Goal: Task Accomplishment & Management: Complete application form

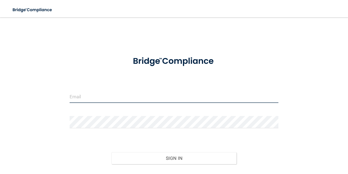
type input "[DOMAIN_NAME][EMAIL_ADDRESS][DOMAIN_NAME]"
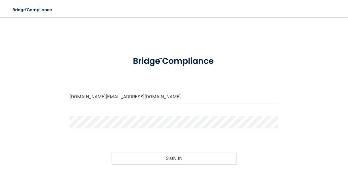
click at [174, 158] on button "Sign In" at bounding box center [174, 158] width 125 height 12
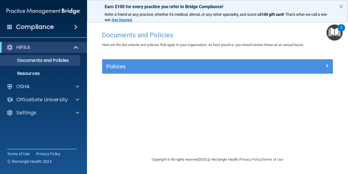
click at [275, 67] on div at bounding box center [304, 65] width 58 height 7
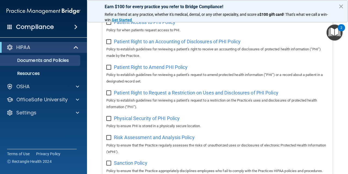
scroll to position [210, 0]
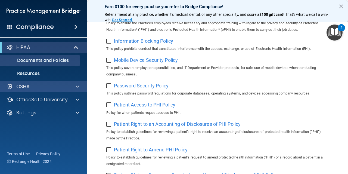
click at [46, 87] on div "OSHA" at bounding box center [35, 86] width 67 height 7
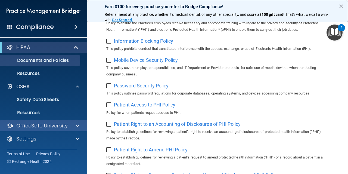
click at [74, 124] on div at bounding box center [77, 125] width 14 height 7
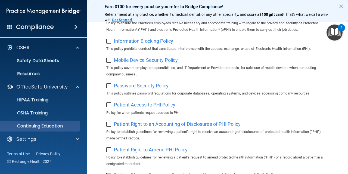
scroll to position [39, 0]
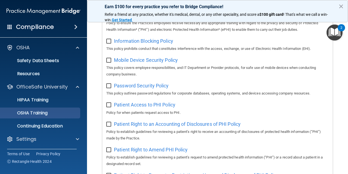
click at [44, 112] on p "OSHA Training" at bounding box center [26, 112] width 44 height 5
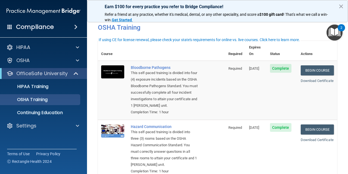
scroll to position [7, 0]
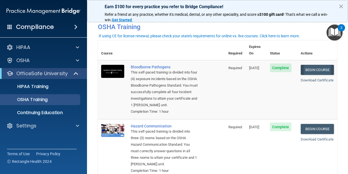
click at [312, 65] on link "Begin Course" at bounding box center [317, 70] width 33 height 10
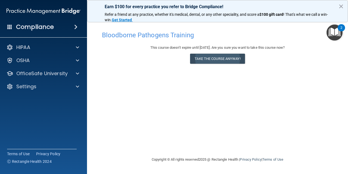
click at [238, 60] on button "Take the course anyway!" at bounding box center [217, 59] width 55 height 10
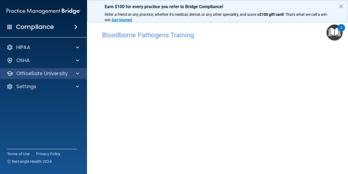
click at [79, 75] on div at bounding box center [77, 73] width 14 height 7
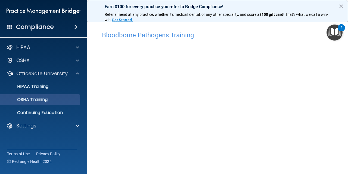
click at [48, 102] on p "OSHA Training" at bounding box center [26, 99] width 44 height 5
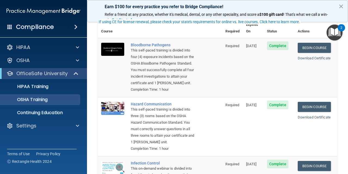
scroll to position [33, 0]
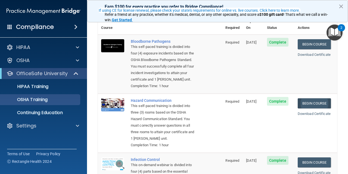
click at [313, 103] on link "Begin Course" at bounding box center [314, 103] width 33 height 10
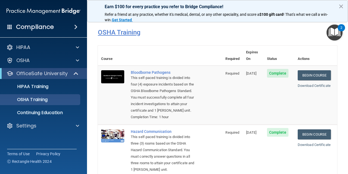
scroll to position [0, 0]
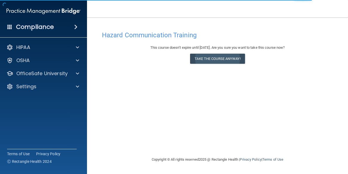
click at [221, 56] on button "Take the course anyway!" at bounding box center [217, 59] width 55 height 10
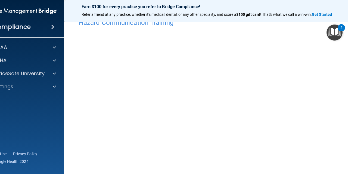
scroll to position [12, 0]
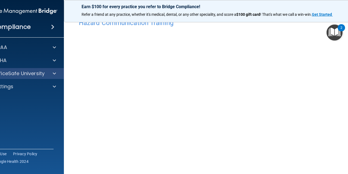
click at [55, 76] on span at bounding box center [54, 73] width 3 height 7
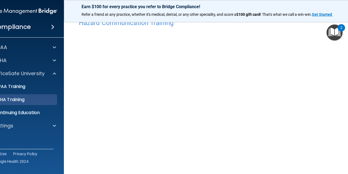
click at [33, 103] on link "OSHA Training" at bounding box center [14, 99] width 86 height 11
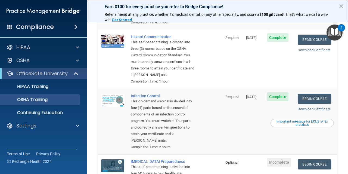
scroll to position [98, 0]
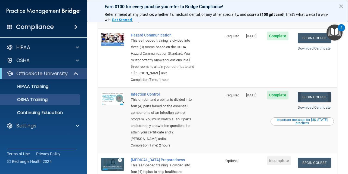
click at [316, 93] on link "Begin Course" at bounding box center [314, 97] width 33 height 10
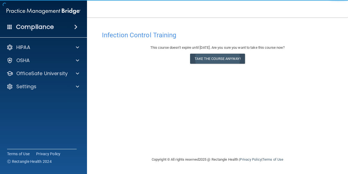
click at [229, 59] on button "Take the course anyway!" at bounding box center [217, 59] width 55 height 10
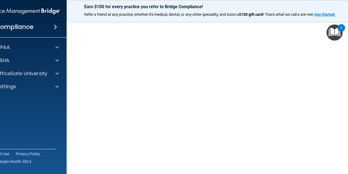
scroll to position [29, 0]
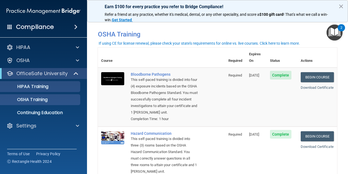
click at [48, 88] on p "HIPAA Training" at bounding box center [26, 86] width 45 height 5
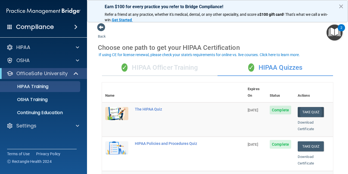
click at [310, 107] on button "Take Quiz" at bounding box center [311, 112] width 26 height 10
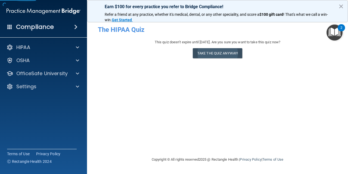
click at [231, 55] on button "Take the quiz anyway!" at bounding box center [218, 53] width 50 height 10
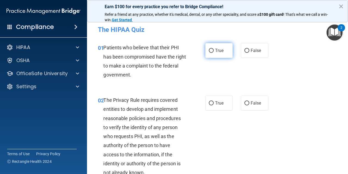
click at [214, 50] on label "True" at bounding box center [218, 50] width 27 height 15
click at [214, 50] on input "True" at bounding box center [211, 51] width 5 height 4
radio input "true"
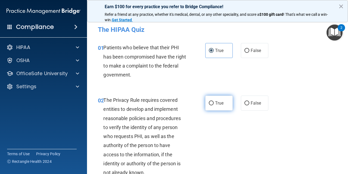
click at [221, 100] on label "True" at bounding box center [218, 103] width 27 height 15
click at [214, 101] on input "True" at bounding box center [211, 103] width 5 height 4
radio input "true"
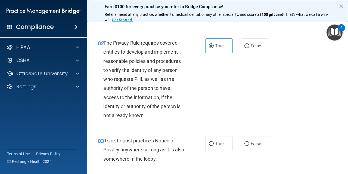
scroll to position [60, 0]
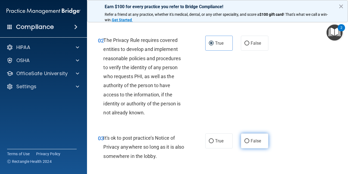
click at [249, 144] on label "False" at bounding box center [254, 140] width 27 height 15
click at [249, 143] on input "False" at bounding box center [247, 141] width 5 height 4
radio input "true"
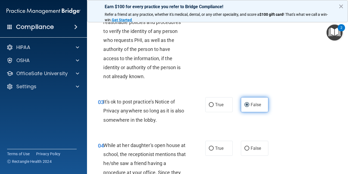
scroll to position [100, 0]
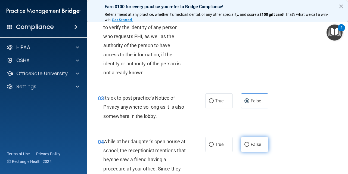
click at [254, 148] on label "False" at bounding box center [254, 144] width 27 height 15
click at [250, 147] on input "False" at bounding box center [247, 145] width 5 height 4
radio input "true"
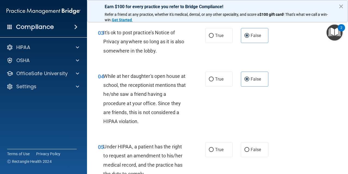
scroll to position [178, 0]
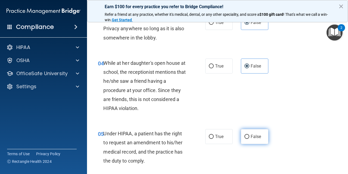
click at [256, 136] on span "False" at bounding box center [256, 136] width 11 height 5
click at [250, 136] on input "False" at bounding box center [247, 137] width 5 height 4
radio input "true"
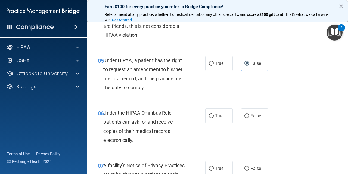
scroll to position [255, 0]
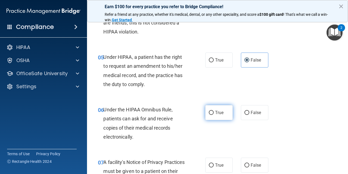
click at [219, 115] on label "True" at bounding box center [218, 112] width 27 height 15
click at [214, 115] on input "True" at bounding box center [211, 113] width 5 height 4
radio input "true"
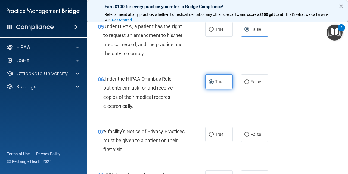
scroll to position [287, 0]
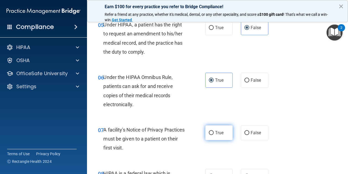
click at [218, 132] on span "True" at bounding box center [219, 132] width 8 height 5
click at [214, 132] on input "True" at bounding box center [211, 133] width 5 height 4
radio input "true"
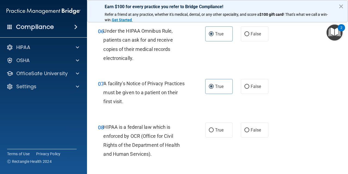
scroll to position [334, 0]
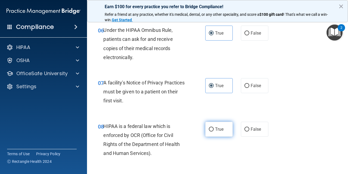
click at [216, 131] on label "True" at bounding box center [218, 129] width 27 height 15
click at [214, 131] on input "True" at bounding box center [211, 129] width 5 height 4
radio input "true"
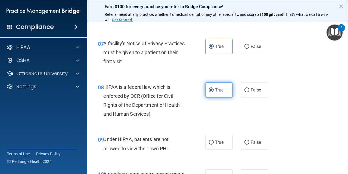
scroll to position [376, 0]
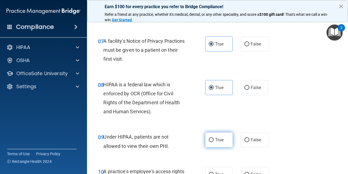
click at [216, 139] on span "True" at bounding box center [219, 139] width 8 height 5
click at [214, 139] on input "True" at bounding box center [211, 140] width 5 height 4
radio input "true"
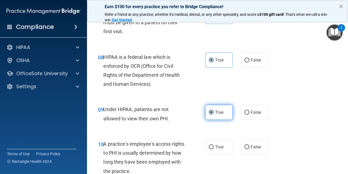
scroll to position [410, 0]
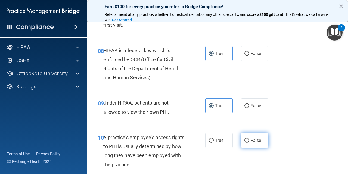
click at [248, 139] on input "False" at bounding box center [247, 141] width 5 height 4
radio input "true"
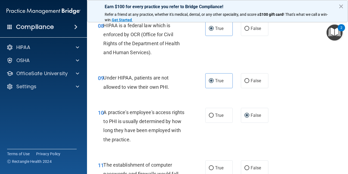
scroll to position [447, 0]
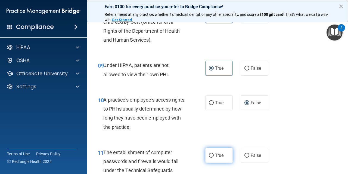
click at [220, 153] on span "True" at bounding box center [219, 155] width 8 height 5
click at [214, 153] on input "True" at bounding box center [211, 155] width 5 height 4
radio input "true"
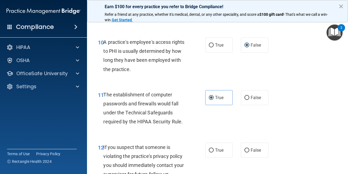
scroll to position [510, 0]
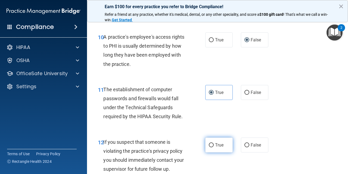
click at [221, 142] on span "True" at bounding box center [219, 144] width 8 height 5
click at [214, 143] on input "True" at bounding box center [211, 145] width 5 height 4
radio input "true"
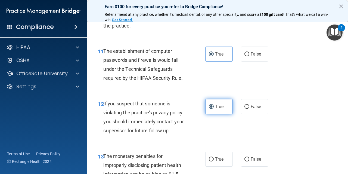
scroll to position [556, 0]
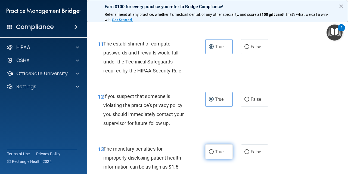
click at [217, 151] on label "True" at bounding box center [218, 151] width 27 height 15
click at [214, 151] on input "True" at bounding box center [211, 152] width 5 height 4
radio input "true"
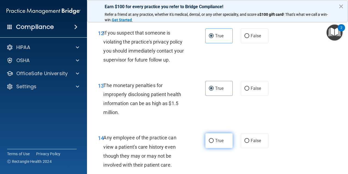
scroll to position [622, 0]
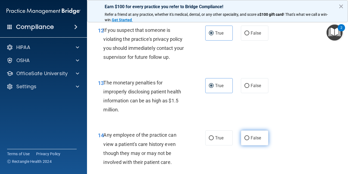
click at [250, 135] on label "False" at bounding box center [254, 137] width 27 height 15
click at [250, 136] on input "False" at bounding box center [247, 138] width 5 height 4
radio input "true"
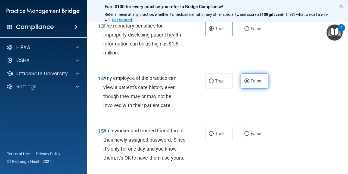
scroll to position [679, 0]
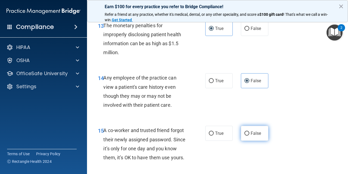
click at [250, 131] on label "False" at bounding box center [254, 133] width 27 height 15
click at [250, 131] on input "False" at bounding box center [247, 133] width 5 height 4
radio input "true"
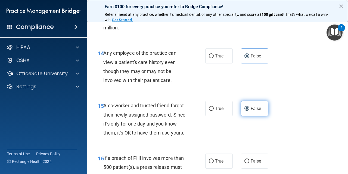
scroll to position [724, 0]
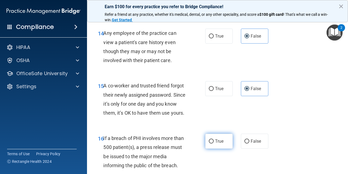
click at [226, 137] on label "True" at bounding box center [218, 141] width 27 height 15
click at [214, 139] on input "True" at bounding box center [211, 141] width 5 height 4
radio input "true"
click at [276, 97] on div "15 A co-worker and trusted friend forgot their newly assigned password. Since i…" at bounding box center [218, 100] width 248 height 53
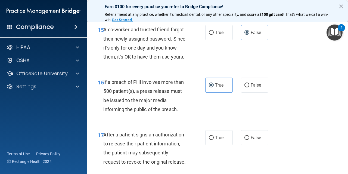
scroll to position [781, 0]
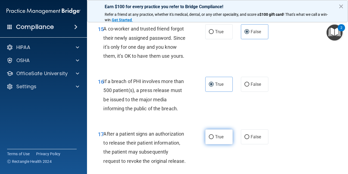
click at [219, 135] on span "True" at bounding box center [219, 136] width 8 height 5
click at [214, 135] on input "True" at bounding box center [211, 137] width 5 height 4
radio input "true"
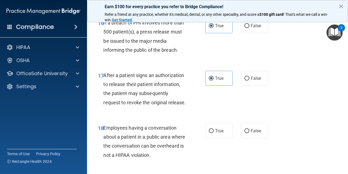
scroll to position [844, 0]
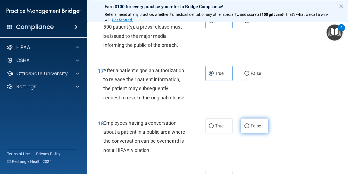
click at [245, 126] on label "False" at bounding box center [254, 125] width 27 height 15
click at [245, 126] on input "False" at bounding box center [247, 126] width 5 height 4
radio input "true"
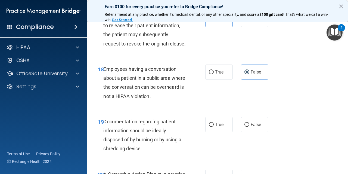
scroll to position [899, 0]
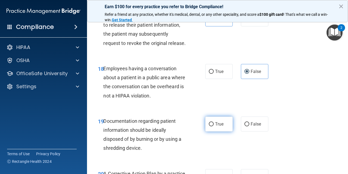
click at [225, 123] on label "True" at bounding box center [218, 123] width 27 height 15
click at [214, 123] on input "True" at bounding box center [211, 124] width 5 height 4
radio input "true"
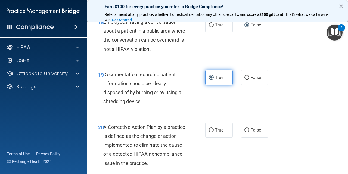
scroll to position [946, 0]
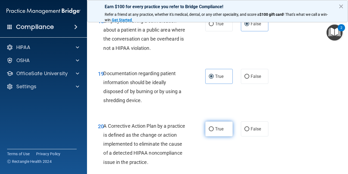
click at [222, 128] on label "True" at bounding box center [218, 128] width 27 height 15
click at [214, 128] on input "True" at bounding box center [211, 129] width 5 height 4
radio input "true"
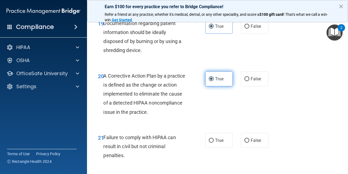
scroll to position [997, 0]
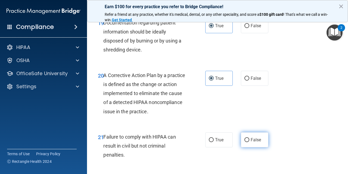
click at [254, 137] on span "False" at bounding box center [256, 139] width 11 height 5
click at [250, 138] on input "False" at bounding box center [247, 140] width 5 height 4
radio input "true"
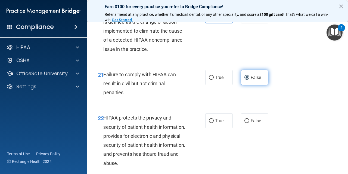
scroll to position [1064, 0]
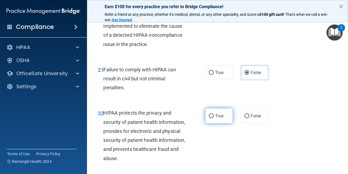
click at [226, 110] on label "True" at bounding box center [218, 115] width 27 height 15
click at [214, 114] on input "True" at bounding box center [211, 116] width 5 height 4
radio input "true"
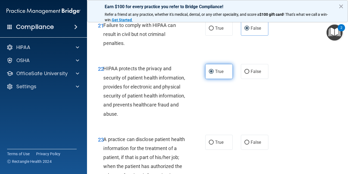
scroll to position [1109, 0]
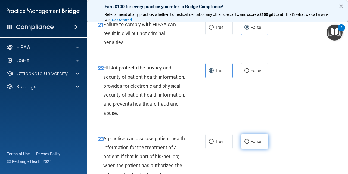
click at [245, 140] on input "False" at bounding box center [247, 142] width 5 height 4
radio input "true"
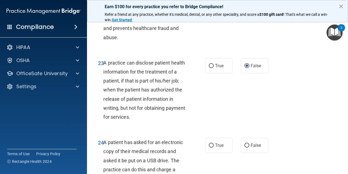
scroll to position [1191, 0]
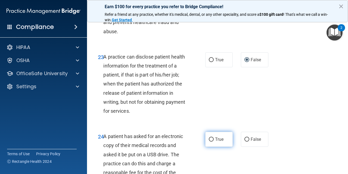
click at [219, 137] on span "True" at bounding box center [219, 139] width 8 height 5
click at [214, 137] on input "True" at bounding box center [211, 139] width 5 height 4
radio input "true"
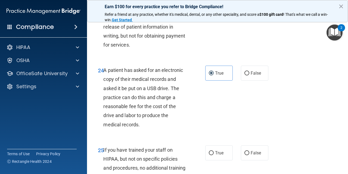
scroll to position [1265, 0]
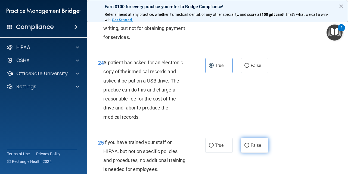
click at [255, 143] on span "False" at bounding box center [256, 145] width 11 height 5
click at [250, 143] on input "False" at bounding box center [247, 145] width 5 height 4
radio input "true"
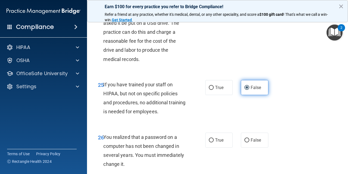
scroll to position [1323, 0]
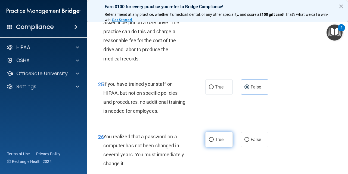
click at [226, 134] on label "True" at bounding box center [218, 139] width 27 height 15
click at [214, 138] on input "True" at bounding box center [211, 140] width 5 height 4
radio input "true"
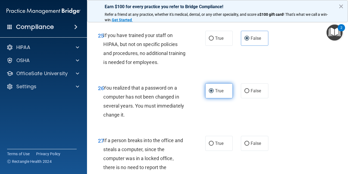
scroll to position [1376, 0]
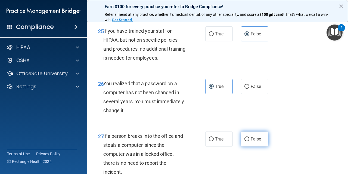
click at [257, 136] on span "False" at bounding box center [256, 138] width 11 height 5
click at [250, 137] on input "False" at bounding box center [247, 139] width 5 height 4
radio input "true"
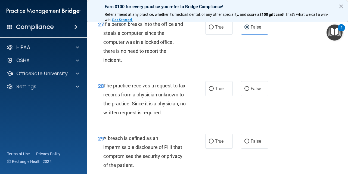
scroll to position [1488, 0]
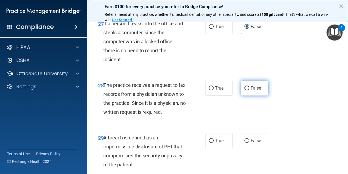
click at [256, 84] on label "False" at bounding box center [254, 88] width 27 height 15
click at [250, 86] on input "False" at bounding box center [247, 88] width 5 height 4
radio input "true"
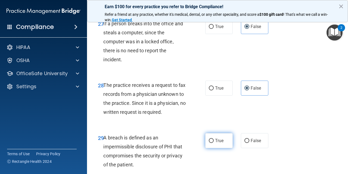
click at [220, 138] on span "True" at bounding box center [219, 140] width 8 height 5
click at [214, 139] on input "True" at bounding box center [211, 141] width 5 height 4
radio input "true"
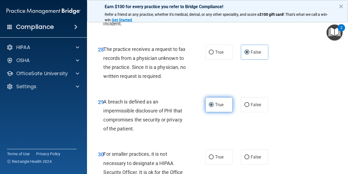
scroll to position [1543, 0]
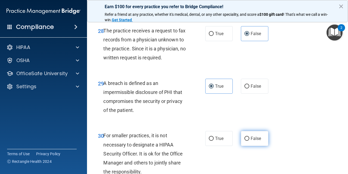
click at [254, 136] on span "False" at bounding box center [256, 138] width 11 height 5
click at [250, 137] on input "False" at bounding box center [247, 139] width 5 height 4
radio input "true"
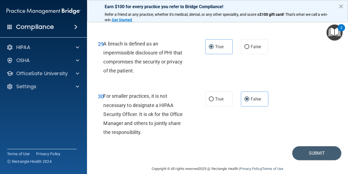
scroll to position [1582, 0]
click at [306, 146] on button "Submit" at bounding box center [317, 153] width 49 height 14
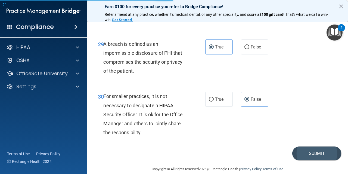
click at [319, 146] on button "Submit" at bounding box center [317, 153] width 49 height 14
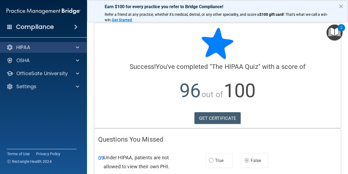
click at [76, 45] on span at bounding box center [77, 47] width 3 height 7
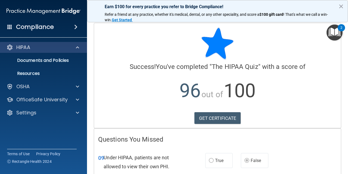
click at [33, 50] on div "HIPAA" at bounding box center [35, 47] width 67 height 7
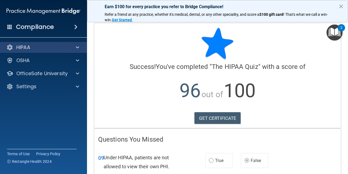
click at [79, 45] on span at bounding box center [77, 47] width 3 height 7
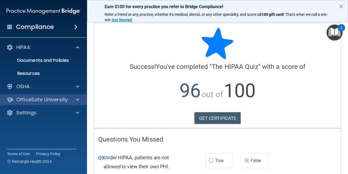
click at [77, 95] on div "OfficeSafe University" at bounding box center [43, 99] width 87 height 11
click at [78, 99] on span at bounding box center [77, 99] width 3 height 7
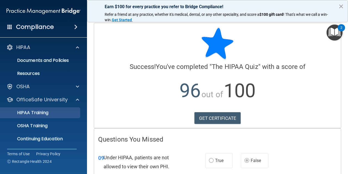
click at [60, 111] on div "HIPAA Training" at bounding box center [41, 112] width 74 height 5
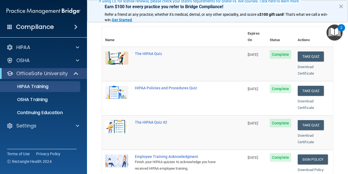
scroll to position [51, 0]
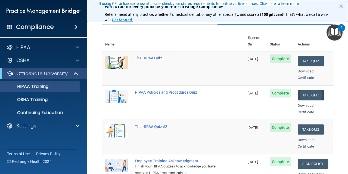
click at [317, 90] on button "Take Quiz" at bounding box center [311, 95] width 26 height 10
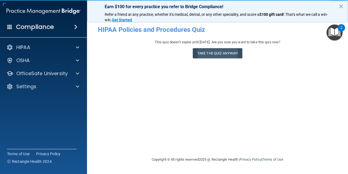
click at [231, 54] on button "Take the quiz anyway!" at bounding box center [218, 53] width 50 height 10
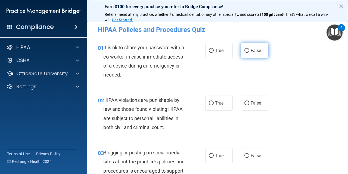
click at [245, 52] on input "False" at bounding box center [247, 51] width 5 height 4
radio input "true"
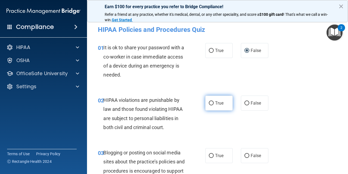
click at [225, 103] on label "True" at bounding box center [218, 103] width 27 height 15
click at [214, 103] on input "True" at bounding box center [211, 103] width 5 height 4
radio input "true"
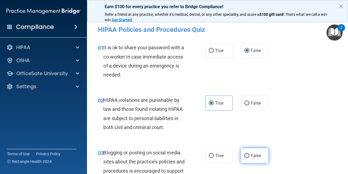
click at [253, 153] on span "False" at bounding box center [256, 155] width 11 height 5
click at [250, 154] on input "False" at bounding box center [247, 156] width 5 height 4
radio input "true"
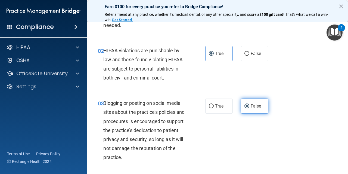
scroll to position [51, 0]
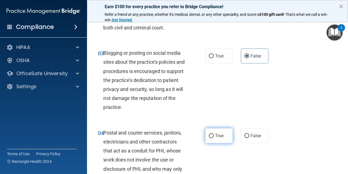
click at [220, 134] on span "True" at bounding box center [219, 135] width 8 height 5
click at [214, 134] on input "True" at bounding box center [211, 136] width 5 height 4
radio input "true"
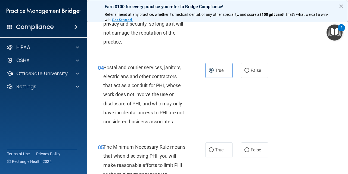
scroll to position [184, 0]
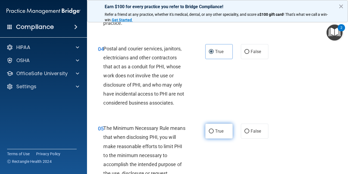
click at [219, 132] on span "True" at bounding box center [219, 130] width 8 height 5
click at [214, 132] on input "True" at bounding box center [211, 131] width 5 height 4
radio input "true"
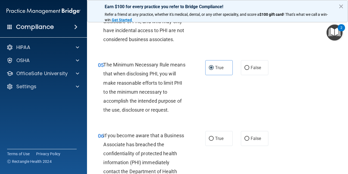
scroll to position [247, 0]
click at [255, 136] on span "False" at bounding box center [256, 138] width 11 height 5
click at [250, 136] on input "False" at bounding box center [247, 138] width 5 height 4
radio input "true"
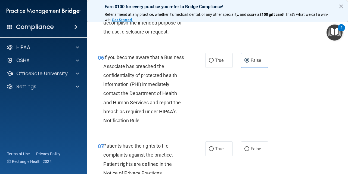
scroll to position [332, 0]
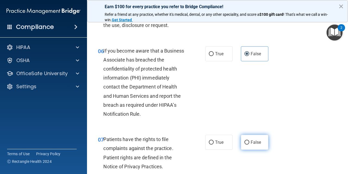
click at [255, 136] on label "False" at bounding box center [254, 142] width 27 height 15
click at [250, 140] on input "False" at bounding box center [247, 142] width 5 height 4
radio input "true"
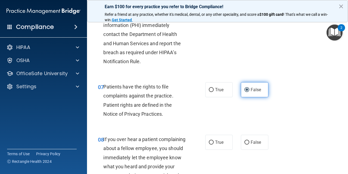
scroll to position [385, 0]
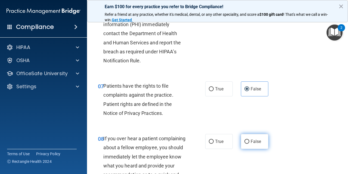
click at [252, 142] on label "False" at bounding box center [254, 141] width 27 height 15
click at [250, 142] on input "False" at bounding box center [247, 142] width 5 height 4
radio input "true"
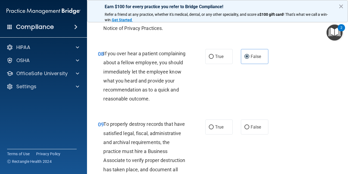
scroll to position [476, 0]
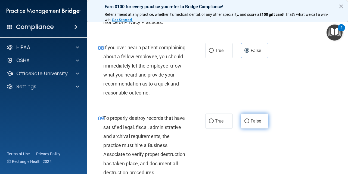
click at [256, 121] on span "False" at bounding box center [256, 120] width 11 height 5
click at [250, 121] on input "False" at bounding box center [247, 121] width 5 height 4
radio input "true"
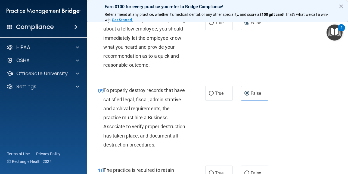
scroll to position [523, 0]
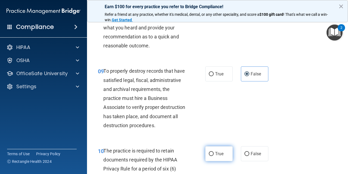
click at [221, 151] on span "True" at bounding box center [219, 153] width 8 height 5
click at [214, 152] on input "True" at bounding box center [211, 154] width 5 height 4
radio input "true"
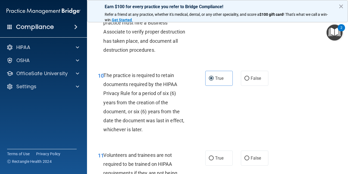
scroll to position [599, 0]
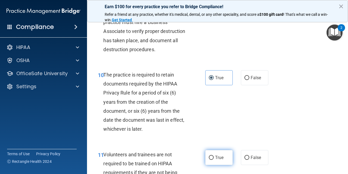
click at [220, 155] on span "True" at bounding box center [219, 157] width 8 height 5
click at [214, 156] on input "True" at bounding box center [211, 158] width 5 height 4
radio input "true"
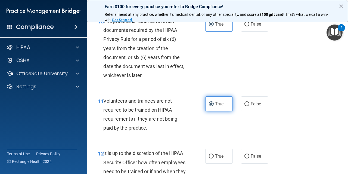
scroll to position [655, 0]
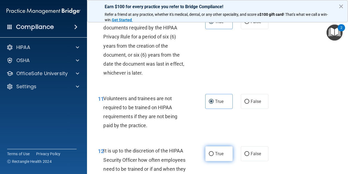
click at [217, 157] on label "True" at bounding box center [218, 153] width 27 height 15
click at [214, 156] on input "True" at bounding box center [211, 154] width 5 height 4
radio input "true"
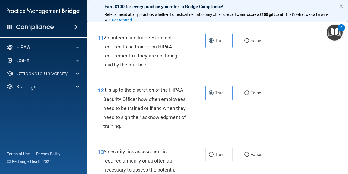
scroll to position [716, 0]
click at [255, 152] on span "False" at bounding box center [256, 154] width 11 height 5
click at [250, 152] on input "False" at bounding box center [247, 154] width 5 height 4
radio input "true"
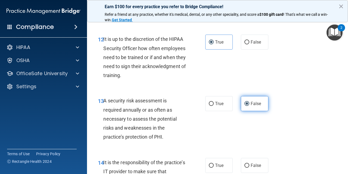
scroll to position [767, 0]
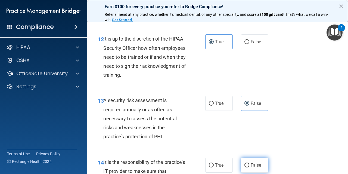
click at [253, 162] on span "False" at bounding box center [256, 164] width 11 height 5
click at [250, 163] on input "False" at bounding box center [247, 165] width 5 height 4
radio input "true"
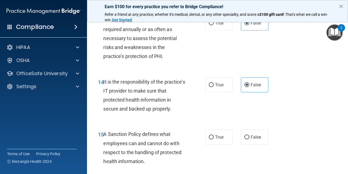
scroll to position [876, 0]
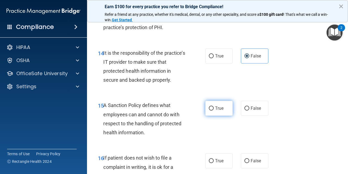
click at [224, 104] on label "True" at bounding box center [218, 108] width 27 height 15
click at [214, 106] on input "True" at bounding box center [211, 108] width 5 height 4
radio input "true"
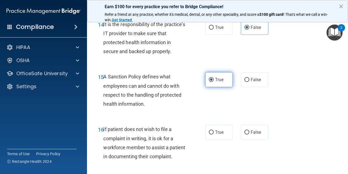
scroll to position [907, 0]
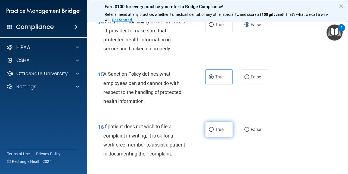
click at [221, 127] on span "True" at bounding box center [219, 129] width 8 height 5
click at [214, 128] on input "True" at bounding box center [211, 130] width 5 height 4
radio input "true"
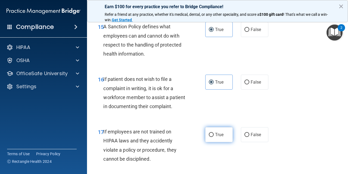
click at [220, 132] on span "True" at bounding box center [219, 134] width 8 height 5
click at [214, 133] on input "True" at bounding box center [211, 135] width 5 height 4
radio input "true"
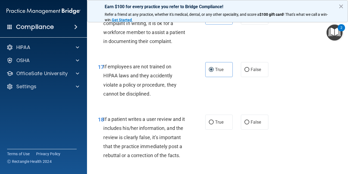
scroll to position [1023, 0]
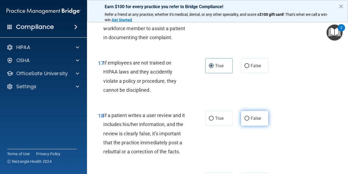
click at [254, 116] on span "False" at bounding box center [256, 118] width 11 height 5
click at [250, 116] on input "False" at bounding box center [247, 118] width 5 height 4
radio input "true"
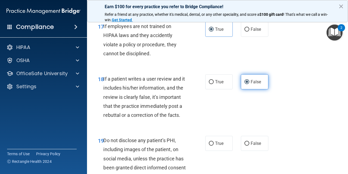
scroll to position [1069, 0]
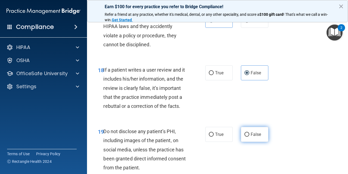
click at [255, 132] on span "False" at bounding box center [256, 134] width 11 height 5
click at [250, 133] on input "False" at bounding box center [247, 135] width 5 height 4
radio input "true"
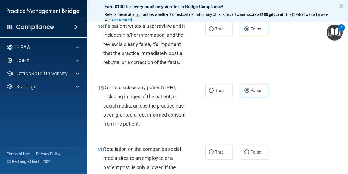
scroll to position [1113, 0]
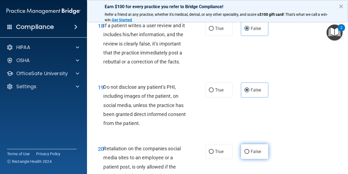
click at [251, 144] on label "False" at bounding box center [254, 151] width 27 height 15
click at [250, 150] on input "False" at bounding box center [247, 152] width 5 height 4
radio input "true"
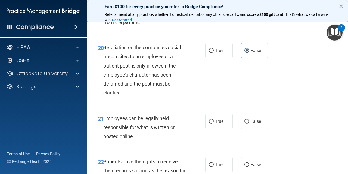
scroll to position [1219, 0]
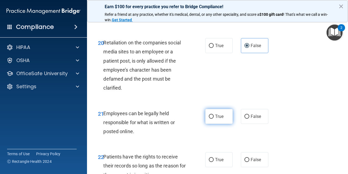
click at [228, 109] on label "True" at bounding box center [218, 116] width 27 height 15
click at [214, 115] on input "True" at bounding box center [211, 117] width 5 height 4
radio input "true"
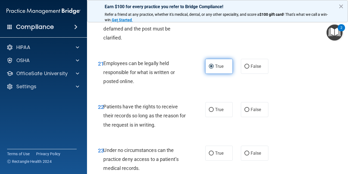
scroll to position [1269, 0]
click at [226, 108] on label "True" at bounding box center [218, 109] width 27 height 15
click at [214, 108] on input "True" at bounding box center [211, 109] width 5 height 4
radio input "true"
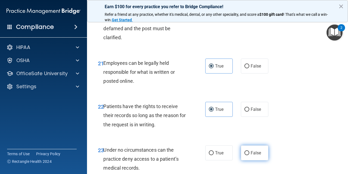
click at [248, 151] on input "False" at bounding box center [247, 153] width 5 height 4
radio input "true"
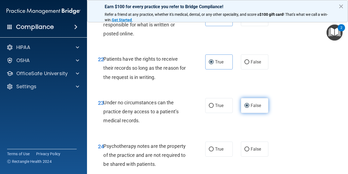
scroll to position [1318, 0]
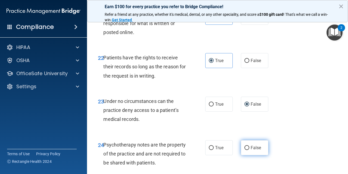
click at [249, 143] on label "False" at bounding box center [254, 147] width 27 height 15
click at [249, 146] on input "False" at bounding box center [247, 148] width 5 height 4
radio input "true"
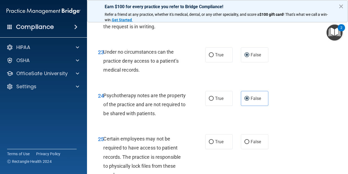
scroll to position [1369, 0]
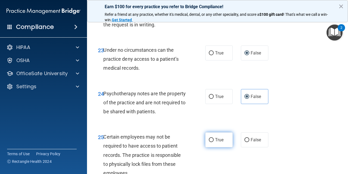
click at [225, 138] on label "True" at bounding box center [218, 139] width 27 height 15
click at [214, 138] on input "True" at bounding box center [211, 140] width 5 height 4
radio input "true"
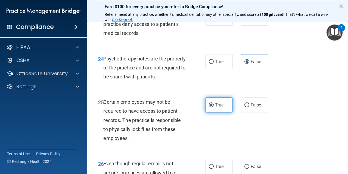
scroll to position [1412, 0]
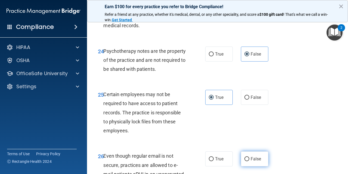
click at [251, 155] on label "False" at bounding box center [254, 158] width 27 height 15
click at [250, 157] on input "False" at bounding box center [247, 159] width 5 height 4
radio input "true"
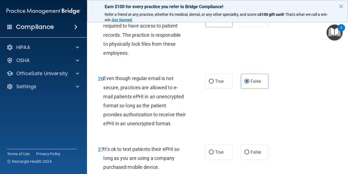
scroll to position [1499, 0]
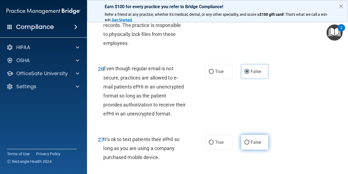
click at [254, 139] on label "False" at bounding box center [254, 142] width 27 height 15
click at [250, 140] on input "False" at bounding box center [247, 142] width 5 height 4
radio input "true"
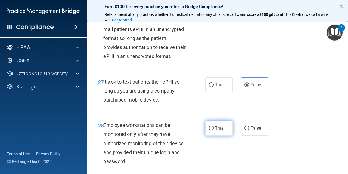
click at [222, 121] on label "True" at bounding box center [218, 128] width 27 height 15
click at [214, 126] on input "True" at bounding box center [211, 128] width 5 height 4
radio input "true"
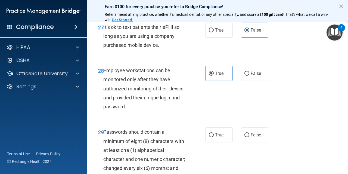
scroll to position [1617, 0]
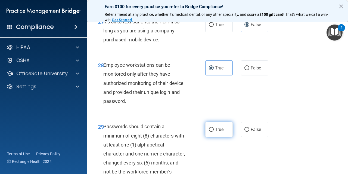
click at [220, 127] on span "True" at bounding box center [219, 129] width 8 height 5
click at [214, 128] on input "True" at bounding box center [211, 130] width 5 height 4
radio input "true"
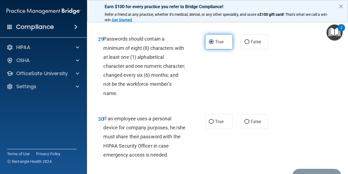
scroll to position [1705, 0]
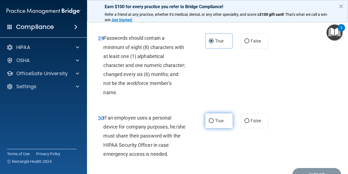
click at [220, 117] on label "True" at bounding box center [218, 120] width 27 height 15
click at [214, 119] on input "True" at bounding box center [211, 121] width 5 height 4
radio input "true"
click at [308, 168] on button "Submit" at bounding box center [317, 175] width 49 height 14
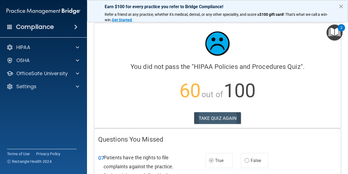
click at [233, 119] on button "TAKE QUIZ AGAIN" at bounding box center [217, 118] width 47 height 12
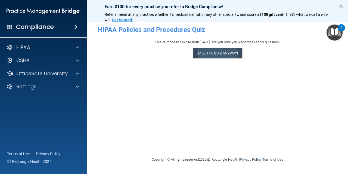
click at [228, 52] on button "Take the quiz anyway!" at bounding box center [218, 53] width 50 height 10
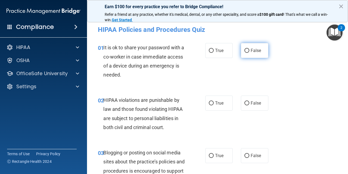
click at [251, 53] on span "False" at bounding box center [256, 50] width 11 height 5
click at [250, 53] on input "False" at bounding box center [247, 51] width 5 height 4
radio input "true"
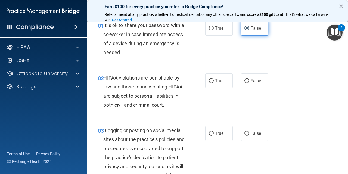
scroll to position [29, 0]
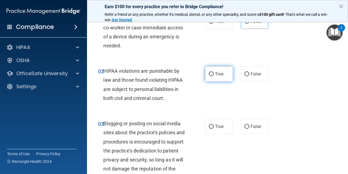
click at [226, 68] on label "True" at bounding box center [218, 73] width 27 height 15
click at [214, 72] on input "True" at bounding box center [211, 74] width 5 height 4
radio input "true"
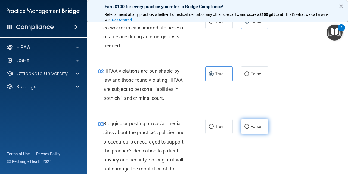
click at [254, 129] on label "False" at bounding box center [254, 126] width 27 height 15
click at [250, 129] on input "False" at bounding box center [247, 127] width 5 height 4
radio input "true"
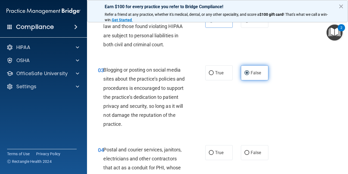
scroll to position [84, 0]
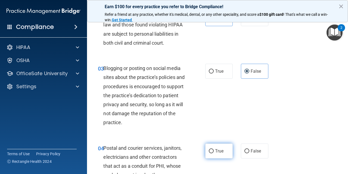
click at [218, 149] on span "True" at bounding box center [219, 150] width 8 height 5
click at [214, 149] on input "True" at bounding box center [211, 151] width 5 height 4
radio input "true"
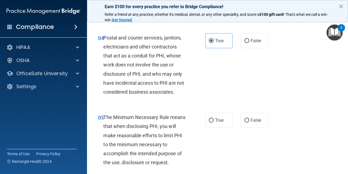
scroll to position [197, 0]
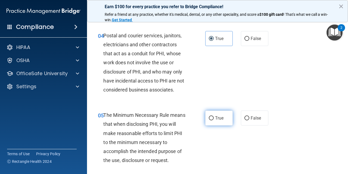
click at [227, 121] on label "True" at bounding box center [218, 117] width 27 height 15
click at [214, 120] on input "True" at bounding box center [211, 118] width 5 height 4
radio input "true"
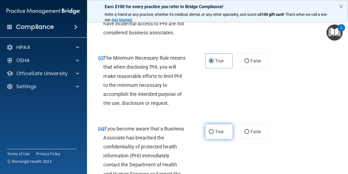
scroll to position [254, 0]
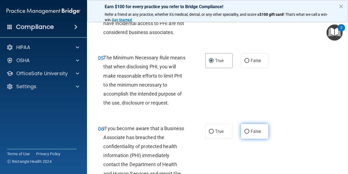
click at [251, 129] on span "False" at bounding box center [256, 131] width 11 height 5
click at [250, 130] on input "False" at bounding box center [247, 132] width 5 height 4
radio input "true"
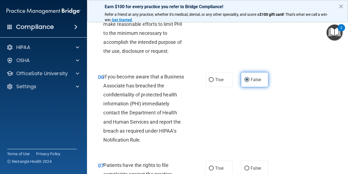
scroll to position [318, 0]
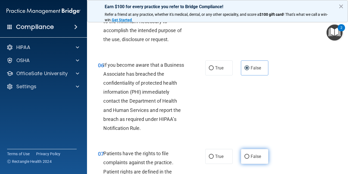
click at [251, 154] on span "False" at bounding box center [256, 156] width 11 height 5
click at [250, 155] on input "False" at bounding box center [247, 157] width 5 height 4
radio input "true"
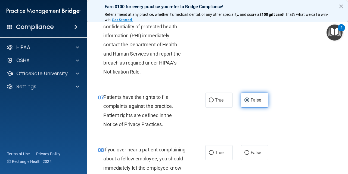
scroll to position [376, 0]
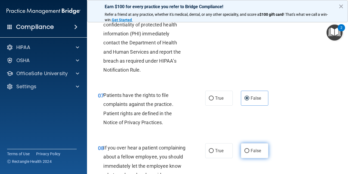
click at [252, 152] on label "False" at bounding box center [254, 150] width 27 height 15
click at [250, 152] on input "False" at bounding box center [247, 151] width 5 height 4
radio input "true"
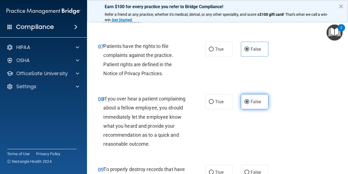
scroll to position [426, 0]
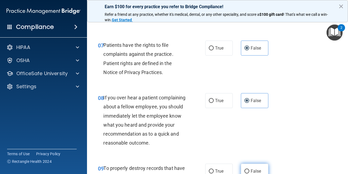
click at [253, 164] on label "False" at bounding box center [254, 171] width 27 height 15
click at [250, 169] on input "False" at bounding box center [247, 171] width 5 height 4
radio input "true"
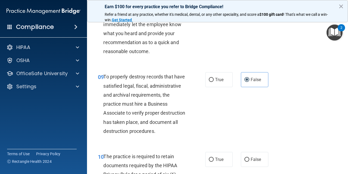
scroll to position [548, 0]
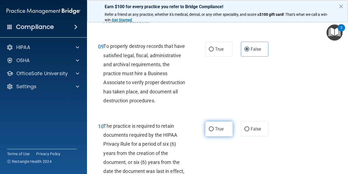
click at [225, 128] on label "True" at bounding box center [218, 128] width 27 height 15
click at [214, 128] on input "True" at bounding box center [211, 129] width 5 height 4
radio input "true"
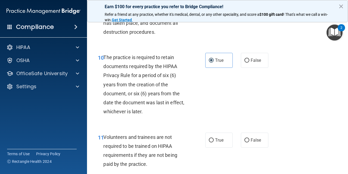
scroll to position [625, 0]
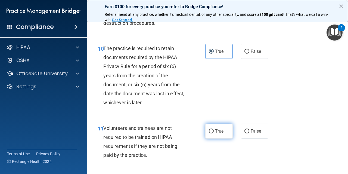
click at [223, 130] on label "True" at bounding box center [218, 131] width 27 height 15
click at [214, 130] on input "True" at bounding box center [211, 131] width 5 height 4
radio input "true"
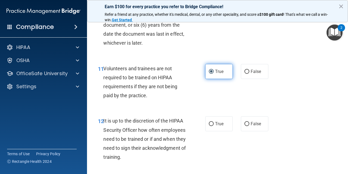
scroll to position [688, 0]
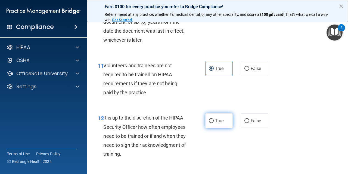
click at [222, 118] on span "True" at bounding box center [219, 120] width 8 height 5
click at [214, 119] on input "True" at bounding box center [211, 121] width 5 height 4
radio input "true"
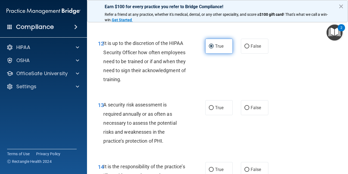
scroll to position [771, 0]
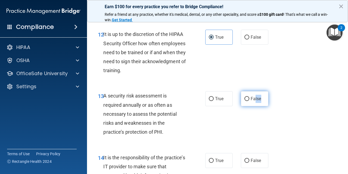
click at [256, 97] on label "False" at bounding box center [254, 98] width 27 height 15
click at [250, 97] on input "False" at bounding box center [247, 99] width 5 height 4
radio input "true"
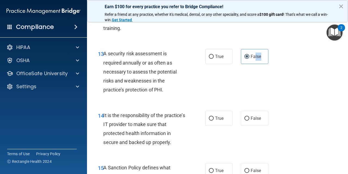
scroll to position [814, 0]
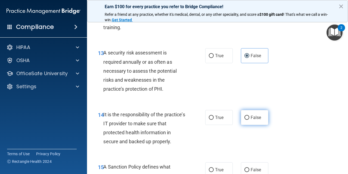
click at [251, 118] on label "False" at bounding box center [254, 117] width 27 height 15
click at [250, 118] on input "False" at bounding box center [247, 118] width 5 height 4
radio input "true"
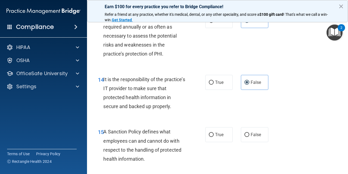
scroll to position [854, 0]
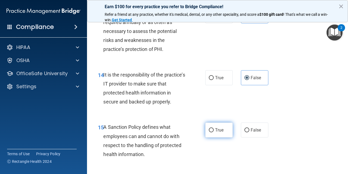
click at [226, 128] on label "True" at bounding box center [218, 129] width 27 height 15
click at [214, 128] on input "True" at bounding box center [211, 130] width 5 height 4
radio input "true"
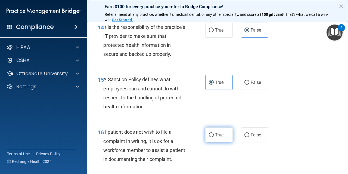
scroll to position [903, 0]
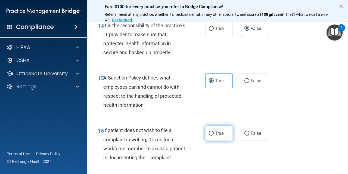
click at [225, 130] on label "True" at bounding box center [218, 133] width 27 height 15
click at [214, 131] on input "True" at bounding box center [211, 133] width 5 height 4
radio input "true"
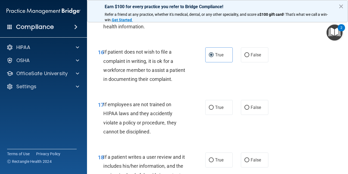
scroll to position [983, 0]
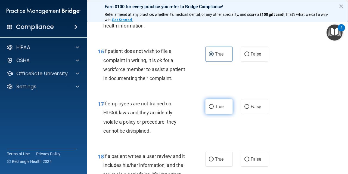
click at [223, 106] on label "True" at bounding box center [218, 106] width 27 height 15
click at [214, 106] on input "True" at bounding box center [211, 107] width 5 height 4
radio input "true"
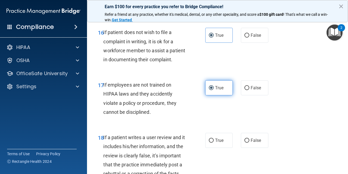
scroll to position [1018, 0]
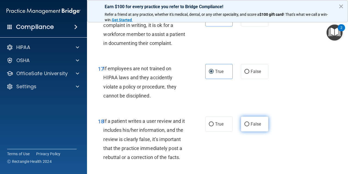
click at [253, 121] on span "False" at bounding box center [256, 123] width 11 height 5
click at [250, 122] on input "False" at bounding box center [247, 124] width 5 height 4
radio input "true"
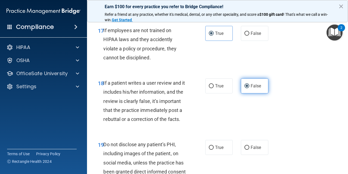
scroll to position [1059, 0]
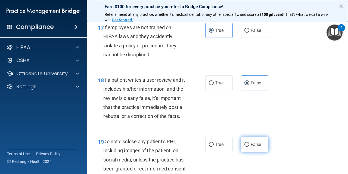
click at [250, 142] on label "False" at bounding box center [254, 144] width 27 height 15
click at [250, 143] on input "False" at bounding box center [247, 145] width 5 height 4
radio input "true"
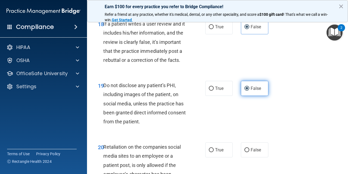
scroll to position [1119, 0]
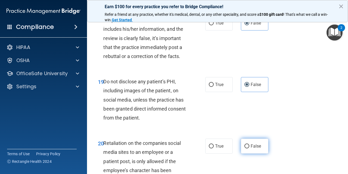
click at [249, 146] on label "False" at bounding box center [254, 146] width 27 height 15
click at [249, 146] on input "False" at bounding box center [247, 146] width 5 height 4
radio input "true"
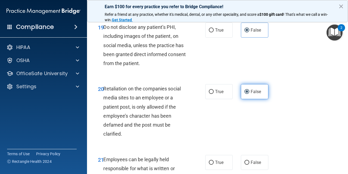
scroll to position [1183, 0]
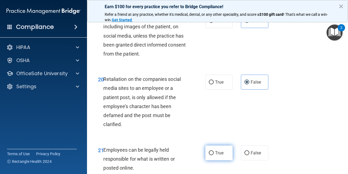
click at [223, 150] on span "True" at bounding box center [219, 152] width 8 height 5
click at [214, 151] on input "True" at bounding box center [211, 153] width 5 height 4
radio input "true"
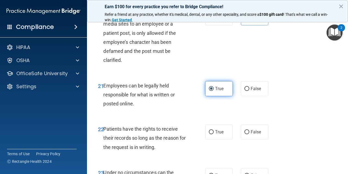
scroll to position [1249, 0]
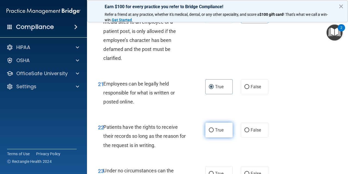
click at [221, 127] on label "True" at bounding box center [218, 129] width 27 height 15
click at [214, 128] on input "True" at bounding box center [211, 130] width 5 height 4
radio input "true"
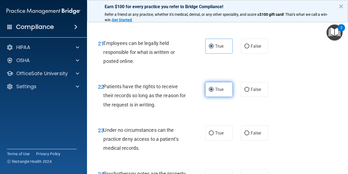
scroll to position [1292, 0]
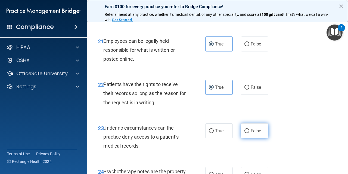
click at [248, 129] on label "False" at bounding box center [254, 130] width 27 height 15
click at [248, 129] on input "False" at bounding box center [247, 131] width 5 height 4
radio input "true"
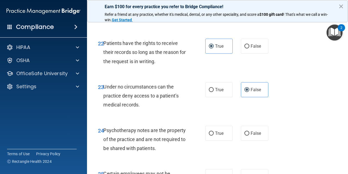
scroll to position [1334, 0]
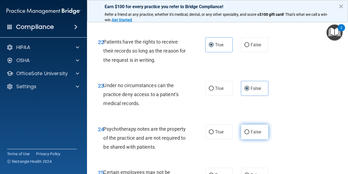
click at [256, 128] on label "False" at bounding box center [254, 131] width 27 height 15
click at [250, 130] on input "False" at bounding box center [247, 132] width 5 height 4
radio input "true"
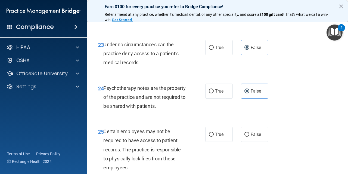
scroll to position [1379, 0]
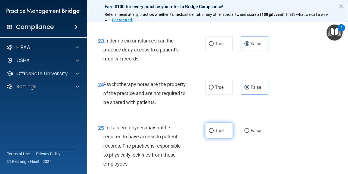
click at [224, 127] on label "True" at bounding box center [218, 130] width 27 height 15
click at [214, 129] on input "True" at bounding box center [211, 131] width 5 height 4
radio input "true"
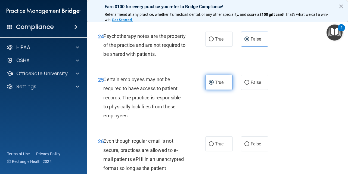
scroll to position [1427, 0]
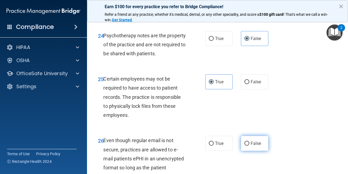
click at [255, 142] on label "False" at bounding box center [254, 143] width 27 height 15
click at [250, 142] on input "False" at bounding box center [247, 144] width 5 height 4
radio input "true"
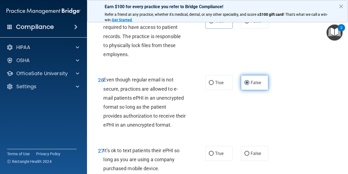
scroll to position [1502, 0]
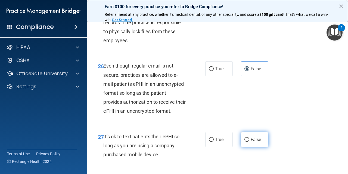
click at [254, 136] on label "False" at bounding box center [254, 139] width 27 height 15
click at [250, 138] on input "False" at bounding box center [247, 140] width 5 height 4
radio input "true"
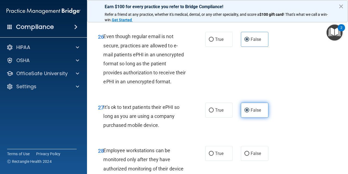
scroll to position [1533, 0]
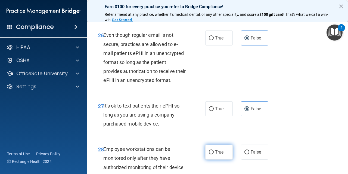
click at [226, 145] on label "True" at bounding box center [218, 152] width 27 height 15
click at [214, 150] on input "True" at bounding box center [211, 152] width 5 height 4
radio input "true"
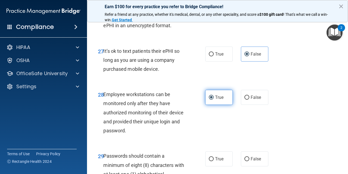
scroll to position [1591, 0]
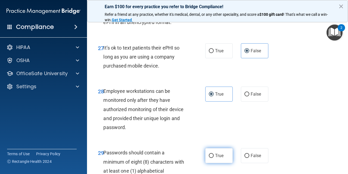
click at [223, 153] on span "True" at bounding box center [219, 155] width 8 height 5
click at [214, 154] on input "True" at bounding box center [211, 156] width 5 height 4
radio input "true"
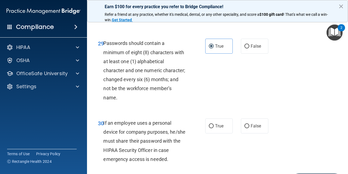
scroll to position [1701, 0]
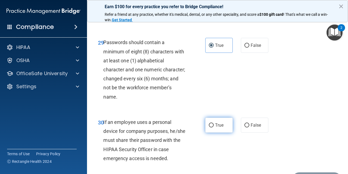
click at [220, 118] on label "True" at bounding box center [218, 125] width 27 height 15
click at [214, 123] on input "True" at bounding box center [211, 125] width 5 height 4
radio input "true"
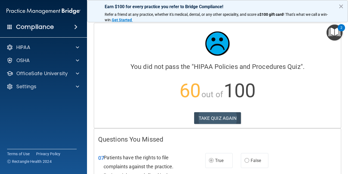
click at [223, 114] on button "TAKE QUIZ AGAIN" at bounding box center [217, 118] width 47 height 12
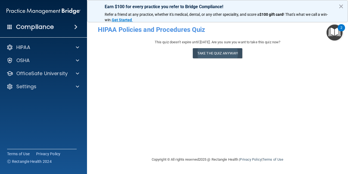
click at [226, 53] on button "Take the quiz anyway!" at bounding box center [218, 53] width 50 height 10
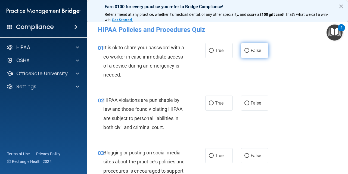
click at [244, 51] on label "False" at bounding box center [254, 50] width 27 height 15
click at [245, 51] on input "False" at bounding box center [247, 51] width 5 height 4
radio input "true"
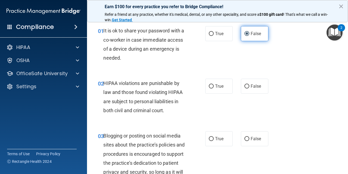
scroll to position [19, 0]
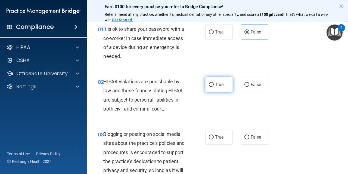
click at [221, 79] on label "True" at bounding box center [218, 84] width 27 height 15
click at [214, 83] on input "True" at bounding box center [211, 85] width 5 height 4
radio input "true"
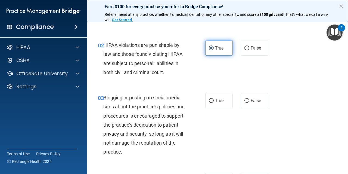
scroll to position [60, 0]
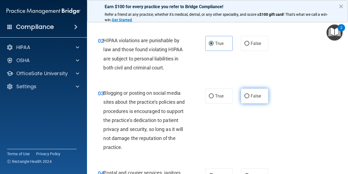
click at [262, 94] on label "False" at bounding box center [254, 95] width 27 height 15
click at [250, 94] on input "False" at bounding box center [247, 96] width 5 height 4
radio input "true"
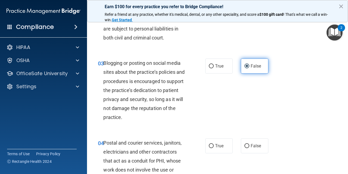
scroll to position [91, 0]
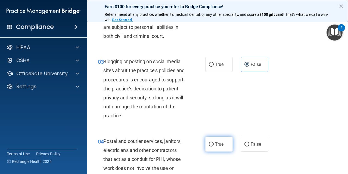
click at [228, 145] on label "True" at bounding box center [218, 144] width 27 height 15
click at [214, 145] on input "True" at bounding box center [211, 144] width 5 height 4
radio input "true"
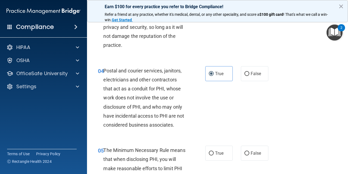
scroll to position [165, 0]
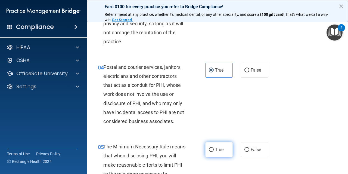
click at [226, 146] on label "True" at bounding box center [218, 149] width 27 height 15
click at [214, 148] on input "True" at bounding box center [211, 150] width 5 height 4
radio input "true"
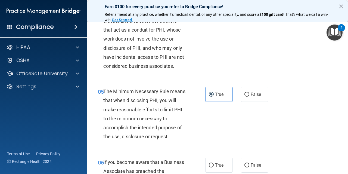
scroll to position [223, 0]
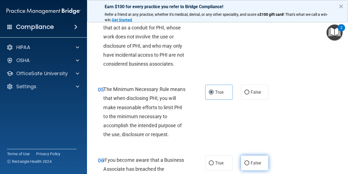
click at [252, 161] on span "False" at bounding box center [256, 162] width 11 height 5
click at [250, 161] on input "False" at bounding box center [247, 163] width 5 height 4
radio input "true"
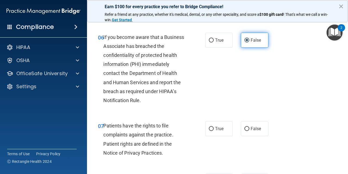
scroll to position [348, 0]
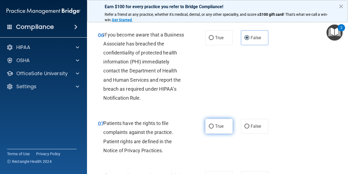
click at [225, 123] on label "True" at bounding box center [218, 126] width 27 height 15
click at [214, 124] on input "True" at bounding box center [211, 126] width 5 height 4
radio input "true"
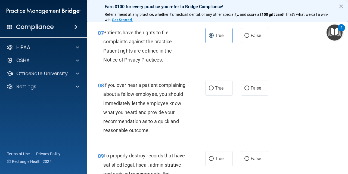
scroll to position [445, 0]
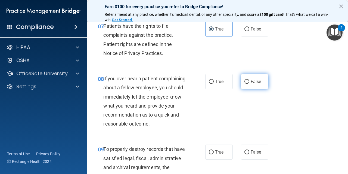
click at [253, 82] on label "False" at bounding box center [254, 81] width 27 height 15
click at [250, 82] on input "False" at bounding box center [247, 82] width 5 height 4
radio input "true"
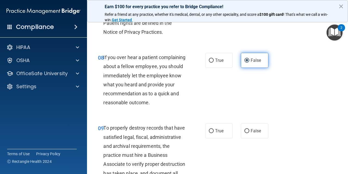
scroll to position [466, 0]
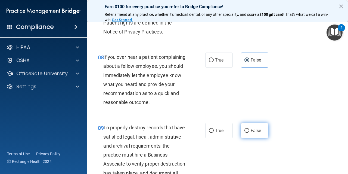
click at [253, 128] on span "False" at bounding box center [256, 130] width 11 height 5
click at [250, 129] on input "False" at bounding box center [247, 131] width 5 height 4
radio input "true"
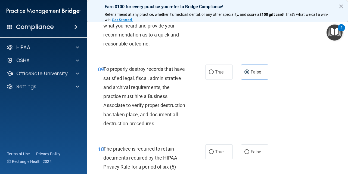
scroll to position [536, 0]
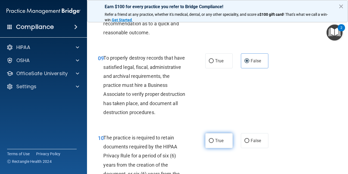
click at [224, 138] on span "True" at bounding box center [219, 140] width 8 height 5
click at [214, 139] on input "True" at bounding box center [211, 141] width 5 height 4
radio input "true"
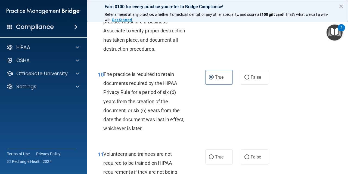
scroll to position [617, 0]
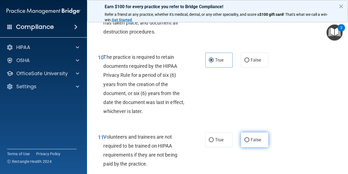
click at [258, 137] on span "False" at bounding box center [256, 139] width 11 height 5
click at [250, 138] on input "False" at bounding box center [247, 140] width 5 height 4
radio input "true"
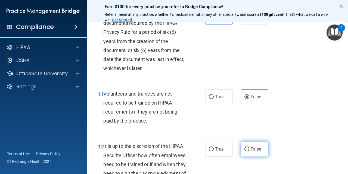
scroll to position [662, 0]
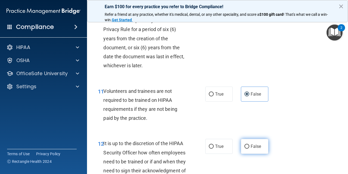
click at [256, 144] on span "False" at bounding box center [256, 146] width 11 height 5
click at [250, 145] on input "False" at bounding box center [247, 147] width 5 height 4
radio input "true"
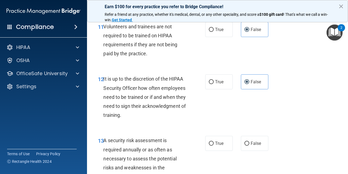
scroll to position [743, 0]
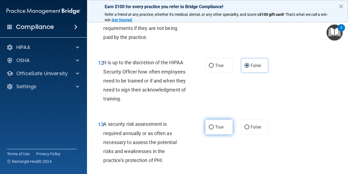
click at [232, 126] on label "True" at bounding box center [218, 126] width 27 height 15
click at [214, 126] on input "True" at bounding box center [211, 127] width 5 height 4
radio input "true"
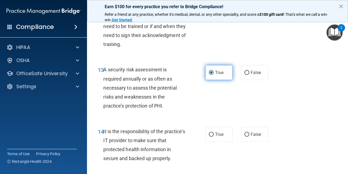
scroll to position [798, 0]
click at [249, 134] on label "False" at bounding box center [254, 134] width 27 height 15
click at [249, 134] on input "False" at bounding box center [247, 134] width 5 height 4
radio input "true"
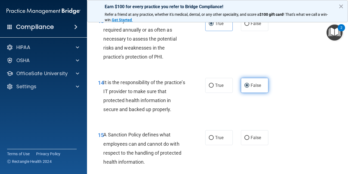
scroll to position [852, 0]
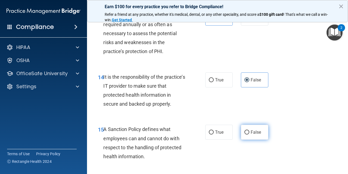
click at [253, 130] on span "False" at bounding box center [256, 132] width 11 height 5
click at [250, 130] on input "False" at bounding box center [247, 132] width 5 height 4
radio input "true"
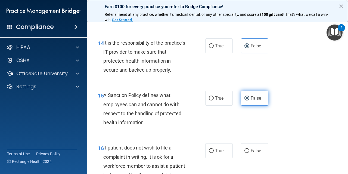
scroll to position [890, 0]
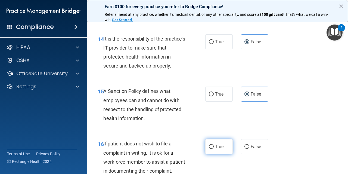
click at [225, 143] on label "True" at bounding box center [218, 146] width 27 height 15
click at [214, 145] on input "True" at bounding box center [211, 147] width 5 height 4
radio input "true"
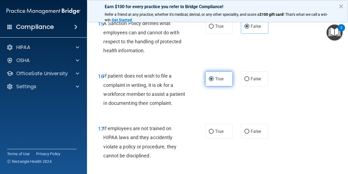
scroll to position [960, 0]
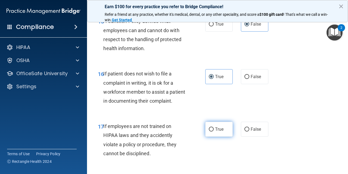
click at [224, 127] on span "True" at bounding box center [219, 129] width 8 height 5
click at [214, 127] on input "True" at bounding box center [211, 129] width 5 height 4
radio input "true"
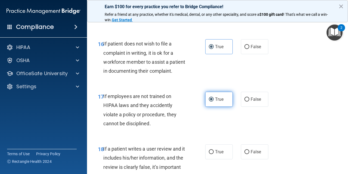
scroll to position [997, 0]
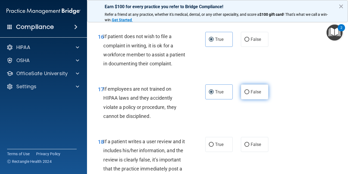
click at [253, 92] on label "False" at bounding box center [254, 91] width 27 height 15
click at [250, 92] on input "False" at bounding box center [247, 92] width 5 height 4
radio input "true"
radio input "false"
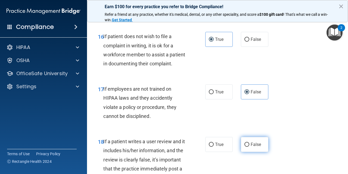
click at [250, 137] on label "False" at bounding box center [254, 144] width 27 height 15
click at [250, 143] on input "False" at bounding box center [247, 145] width 5 height 4
radio input "true"
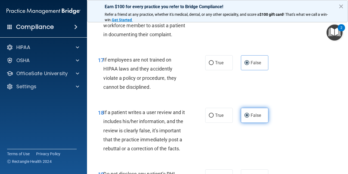
scroll to position [1030, 0]
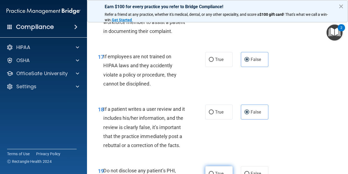
click at [222, 166] on label "True" at bounding box center [218, 173] width 27 height 15
click at [214, 172] on input "True" at bounding box center [211, 174] width 5 height 4
radio input "true"
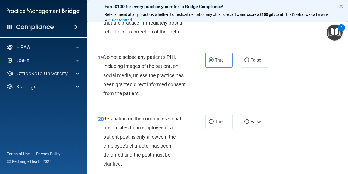
scroll to position [1144, 0]
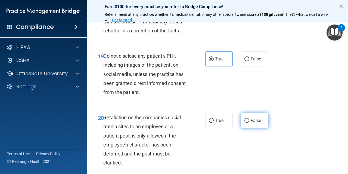
click at [252, 118] on span "False" at bounding box center [256, 120] width 11 height 5
click at [250, 119] on input "False" at bounding box center [247, 121] width 5 height 4
radio input "true"
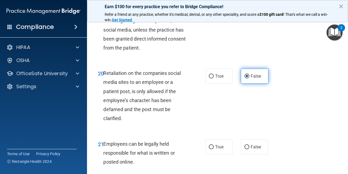
scroll to position [1201, 0]
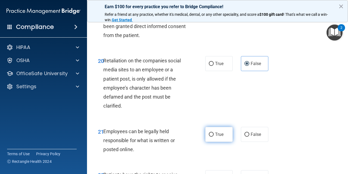
click at [222, 132] on span "True" at bounding box center [219, 134] width 8 height 5
click at [214, 133] on input "True" at bounding box center [211, 135] width 5 height 4
radio input "true"
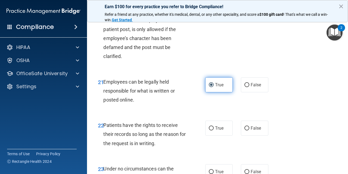
scroll to position [1252, 0]
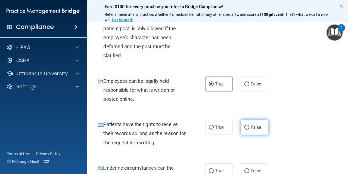
click at [257, 125] on span "False" at bounding box center [256, 127] width 11 height 5
click at [250, 125] on input "False" at bounding box center [247, 127] width 5 height 4
radio input "true"
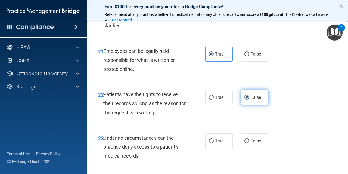
scroll to position [1298, 0]
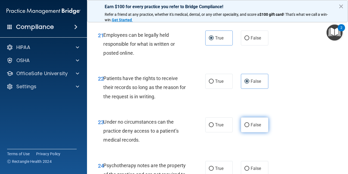
click at [257, 122] on span "False" at bounding box center [256, 124] width 11 height 5
click at [250, 123] on input "False" at bounding box center [247, 125] width 5 height 4
radio input "true"
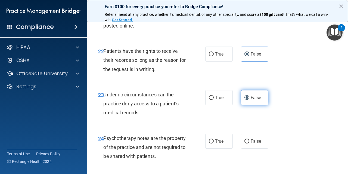
scroll to position [1341, 0]
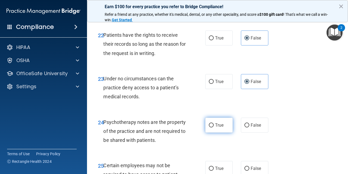
click at [225, 120] on label "True" at bounding box center [218, 125] width 27 height 15
click at [214, 123] on input "True" at bounding box center [211, 125] width 5 height 4
radio input "true"
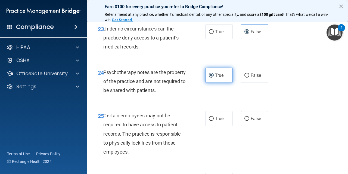
scroll to position [1395, 0]
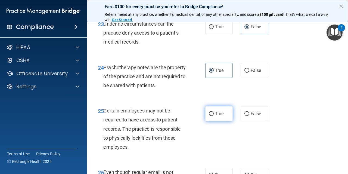
click at [222, 109] on label "True" at bounding box center [218, 113] width 27 height 15
click at [214, 112] on input "True" at bounding box center [211, 114] width 5 height 4
radio input "true"
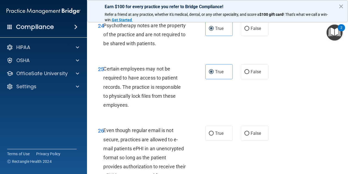
scroll to position [1440, 0]
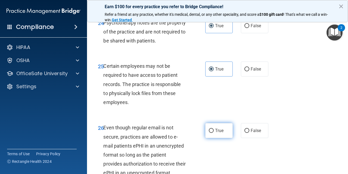
click at [219, 128] on span "True" at bounding box center [219, 130] width 8 height 5
click at [214, 129] on input "True" at bounding box center [211, 131] width 5 height 4
radio input "true"
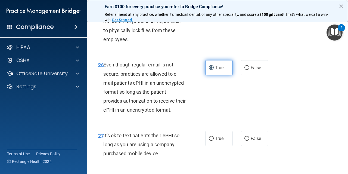
scroll to position [1503, 0]
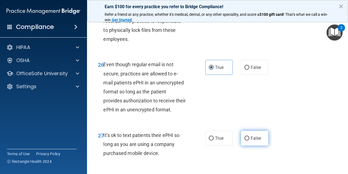
click at [250, 131] on label "False" at bounding box center [254, 138] width 27 height 15
click at [250, 136] on input "False" at bounding box center [247, 138] width 5 height 4
radio input "true"
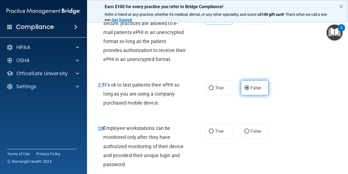
scroll to position [1554, 0]
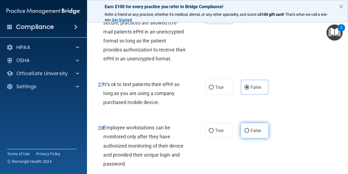
click at [255, 127] on label "False" at bounding box center [254, 130] width 27 height 15
click at [250, 129] on input "False" at bounding box center [247, 131] width 5 height 4
radio input "true"
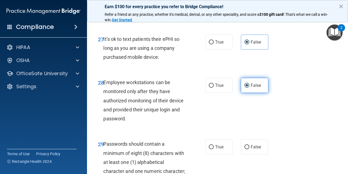
scroll to position [1600, 0]
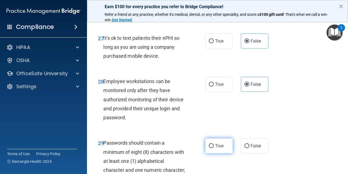
click at [221, 138] on label "True" at bounding box center [218, 145] width 27 height 15
click at [214, 144] on input "True" at bounding box center [211, 146] width 5 height 4
radio input "true"
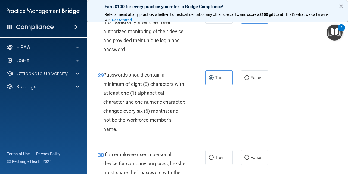
scroll to position [1675, 0]
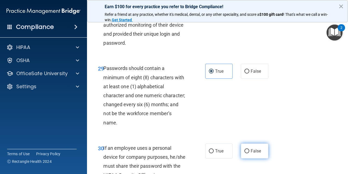
click at [257, 148] on span "False" at bounding box center [256, 150] width 11 height 5
click at [250, 149] on input "False" at bounding box center [247, 151] width 5 height 4
radio input "true"
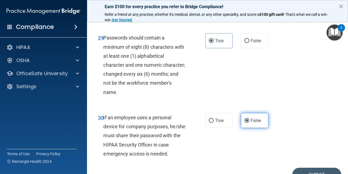
scroll to position [1706, 0]
click at [319, 167] on button "Submit" at bounding box center [317, 174] width 49 height 14
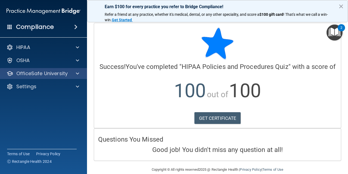
click at [79, 76] on span at bounding box center [77, 73] width 3 height 7
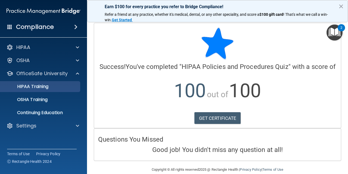
click at [59, 89] on link "HIPAA Training" at bounding box center [38, 86] width 86 height 11
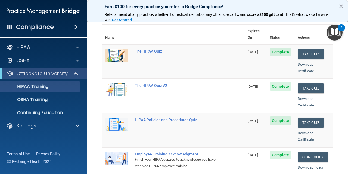
scroll to position [58, 0]
click at [315, 84] on button "Take Quiz" at bounding box center [311, 89] width 26 height 10
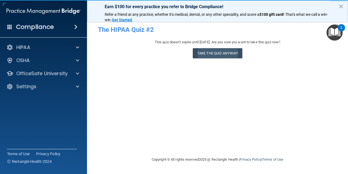
click at [227, 52] on button "Take the quiz anyway!" at bounding box center [218, 53] width 50 height 10
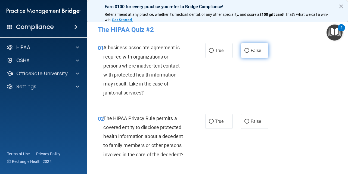
click at [254, 50] on span "False" at bounding box center [256, 50] width 11 height 5
click at [250, 50] on input "False" at bounding box center [247, 51] width 5 height 4
radio input "true"
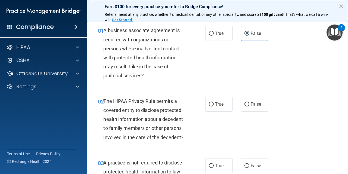
scroll to position [19, 0]
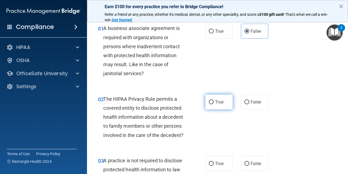
click at [225, 100] on label "True" at bounding box center [218, 101] width 27 height 15
click at [214, 100] on input "True" at bounding box center [211, 102] width 5 height 4
radio input "true"
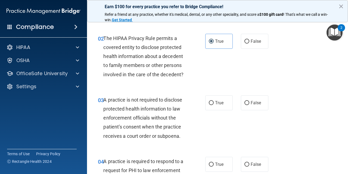
scroll to position [81, 0]
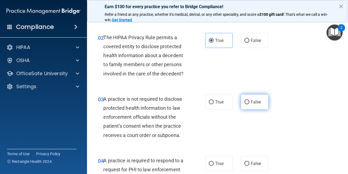
click at [254, 106] on label "False" at bounding box center [254, 101] width 27 height 15
click at [250, 104] on input "False" at bounding box center [247, 102] width 5 height 4
radio input "true"
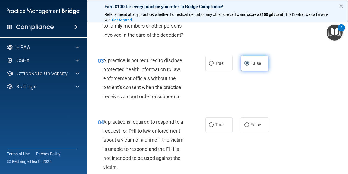
scroll to position [133, 0]
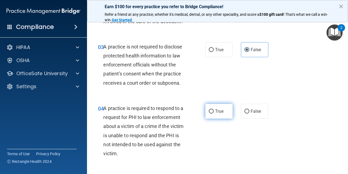
click at [228, 113] on label "True" at bounding box center [218, 111] width 27 height 15
click at [214, 113] on input "True" at bounding box center [211, 111] width 5 height 4
radio input "true"
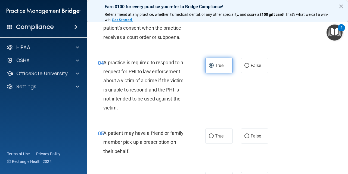
scroll to position [182, 0]
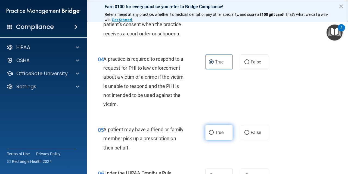
click at [222, 133] on span "True" at bounding box center [219, 132] width 8 height 5
click at [214, 133] on input "True" at bounding box center [211, 133] width 5 height 4
radio input "true"
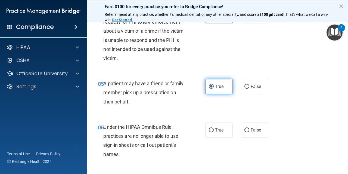
scroll to position [232, 0]
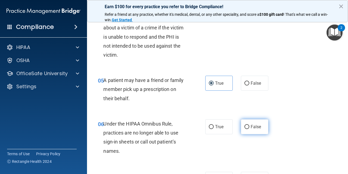
click at [248, 125] on input "False" at bounding box center [247, 127] width 5 height 4
radio input "true"
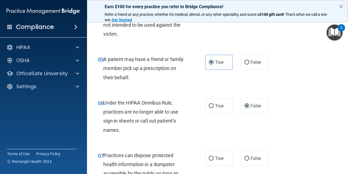
scroll to position [267, 0]
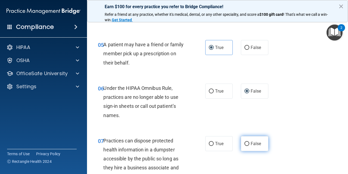
click at [247, 142] on input "False" at bounding box center [247, 144] width 5 height 4
radio input "true"
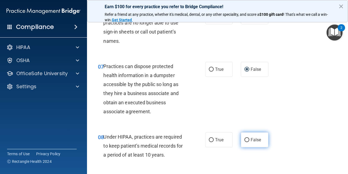
click at [256, 142] on label "False" at bounding box center [254, 139] width 27 height 15
click at [250, 142] on input "False" at bounding box center [247, 140] width 5 height 4
radio input "true"
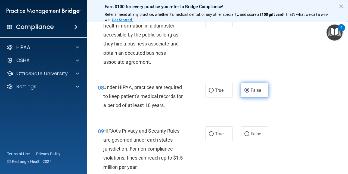
scroll to position [394, 0]
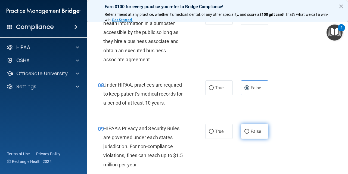
click at [256, 133] on label "False" at bounding box center [254, 131] width 27 height 15
click at [250, 133] on input "False" at bounding box center [247, 132] width 5 height 4
radio input "true"
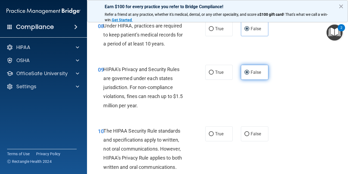
scroll to position [456, 0]
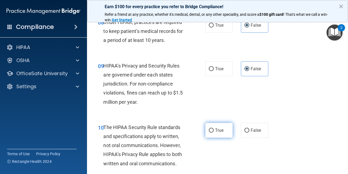
click at [222, 128] on span "True" at bounding box center [219, 130] width 8 height 5
click at [214, 128] on input "True" at bounding box center [211, 130] width 5 height 4
radio input "true"
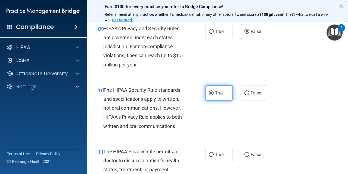
scroll to position [496, 0]
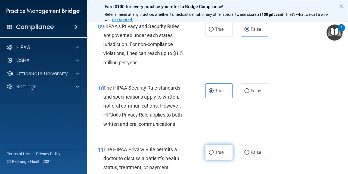
click at [217, 155] on label "True" at bounding box center [218, 152] width 27 height 15
click at [214, 155] on input "True" at bounding box center [211, 152] width 5 height 4
radio input "true"
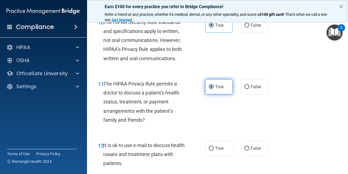
scroll to position [564, 0]
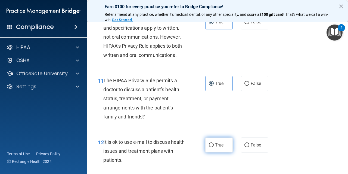
click at [219, 142] on span "True" at bounding box center [219, 144] width 8 height 5
click at [214, 143] on input "True" at bounding box center [211, 145] width 5 height 4
radio input "true"
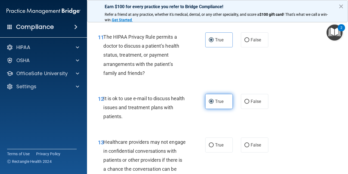
scroll to position [610, 0]
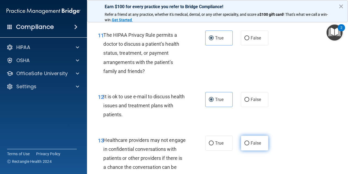
click at [251, 143] on label "False" at bounding box center [254, 143] width 27 height 15
click at [250, 143] on input "False" at bounding box center [247, 143] width 5 height 4
radio input "true"
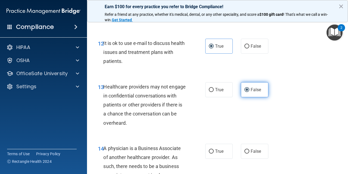
scroll to position [666, 0]
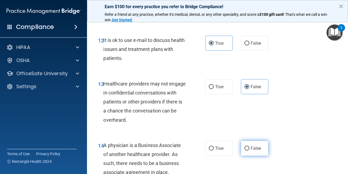
click at [252, 146] on span "False" at bounding box center [256, 148] width 11 height 5
click at [250, 146] on input "False" at bounding box center [247, 148] width 5 height 4
radio input "true"
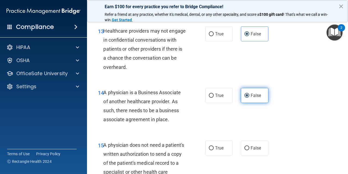
scroll to position [722, 0]
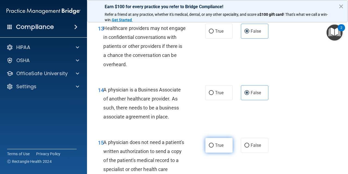
click at [228, 146] on label "True" at bounding box center [218, 145] width 27 height 15
click at [214, 146] on input "True" at bounding box center [211, 145] width 5 height 4
radio input "true"
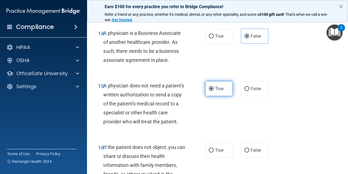
scroll to position [779, 0]
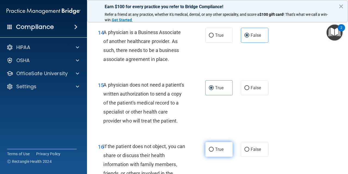
click at [226, 148] on label "True" at bounding box center [218, 149] width 27 height 15
click at [214, 148] on input "True" at bounding box center [211, 149] width 5 height 4
radio input "true"
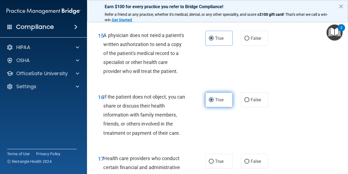
scroll to position [840, 0]
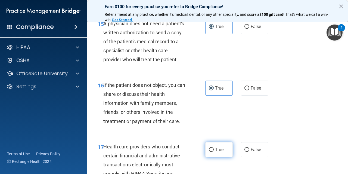
click at [226, 147] on label "True" at bounding box center [218, 149] width 27 height 15
click at [214, 148] on input "True" at bounding box center [211, 150] width 5 height 4
radio input "true"
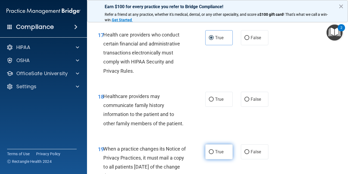
scroll to position [952, 0]
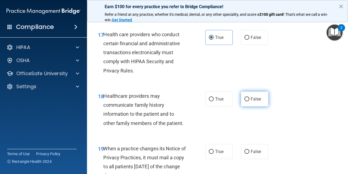
click at [256, 100] on label "False" at bounding box center [254, 98] width 27 height 15
click at [250, 100] on input "False" at bounding box center [247, 99] width 5 height 4
radio input "true"
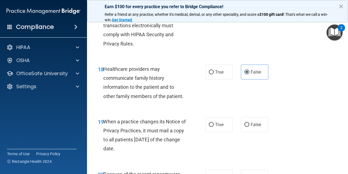
scroll to position [980, 0]
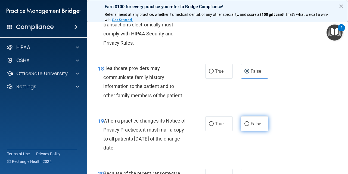
click at [250, 119] on label "False" at bounding box center [254, 123] width 27 height 15
click at [250, 122] on input "False" at bounding box center [247, 124] width 5 height 4
radio input "true"
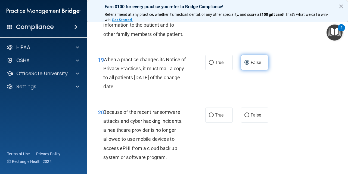
scroll to position [1044, 0]
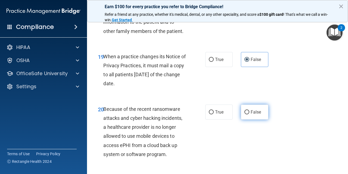
click at [256, 109] on label "False" at bounding box center [254, 111] width 27 height 15
click at [250, 110] on input "False" at bounding box center [247, 112] width 5 height 4
radio input "true"
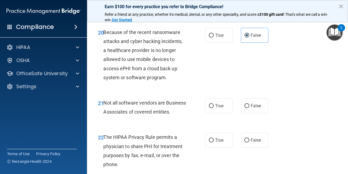
scroll to position [1122, 0]
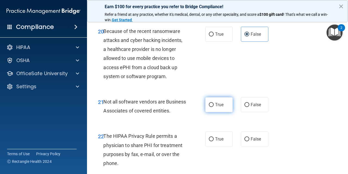
click at [222, 102] on span "True" at bounding box center [219, 104] width 8 height 5
click at [214, 103] on input "True" at bounding box center [211, 105] width 5 height 4
radio input "true"
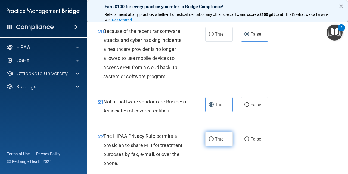
click at [223, 136] on label "True" at bounding box center [218, 138] width 27 height 15
click at [214, 137] on input "True" at bounding box center [211, 139] width 5 height 4
radio input "true"
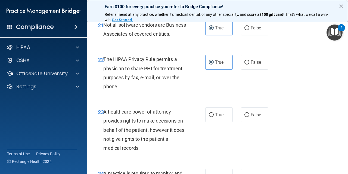
scroll to position [1201, 0]
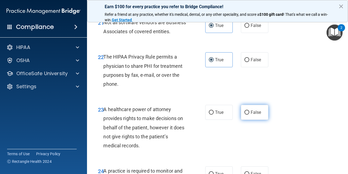
click at [259, 114] on span "False" at bounding box center [256, 112] width 11 height 5
click at [250, 114] on input "False" at bounding box center [247, 112] width 5 height 4
radio input "true"
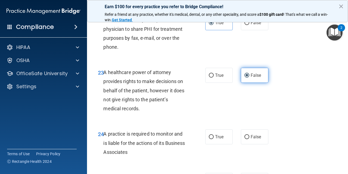
scroll to position [1245, 0]
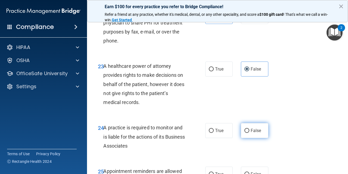
click at [255, 138] on label "False" at bounding box center [254, 130] width 27 height 15
click at [250, 133] on input "False" at bounding box center [247, 131] width 5 height 4
radio input "true"
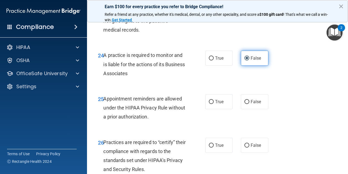
scroll to position [1319, 0]
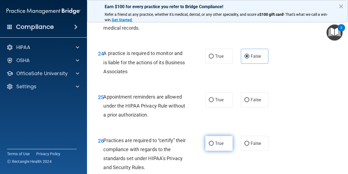
click at [230, 150] on label "True" at bounding box center [218, 143] width 27 height 15
click at [214, 146] on input "True" at bounding box center [211, 144] width 5 height 4
radio input "true"
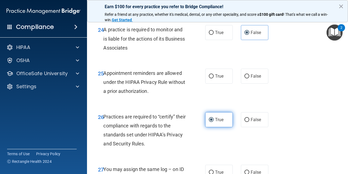
scroll to position [1343, 0]
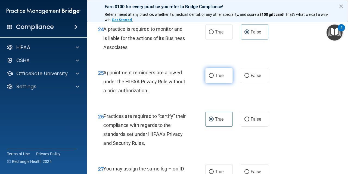
click at [230, 83] on label "True" at bounding box center [218, 75] width 27 height 15
click at [214, 78] on input "True" at bounding box center [211, 76] width 5 height 4
radio input "true"
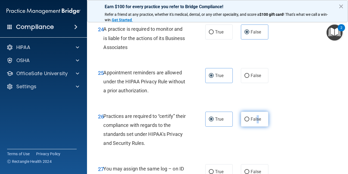
click at [258, 119] on span "False" at bounding box center [256, 118] width 11 height 5
click at [250, 119] on input "False" at bounding box center [247, 119] width 5 height 4
radio input "true"
radio input "false"
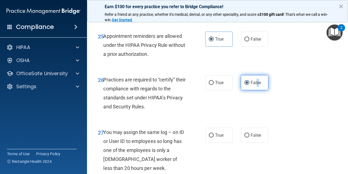
scroll to position [1381, 0]
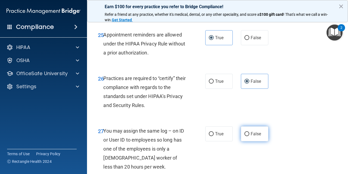
click at [254, 134] on span "False" at bounding box center [256, 133] width 11 height 5
click at [250, 134] on input "False" at bounding box center [247, 134] width 5 height 4
radio input "true"
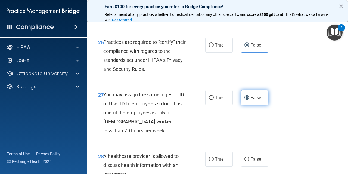
scroll to position [1420, 0]
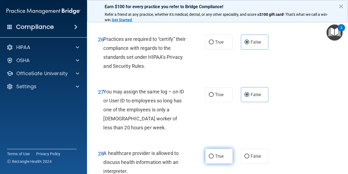
click at [229, 154] on label "True" at bounding box center [218, 156] width 27 height 15
click at [214, 154] on input "True" at bounding box center [211, 156] width 5 height 4
radio input "true"
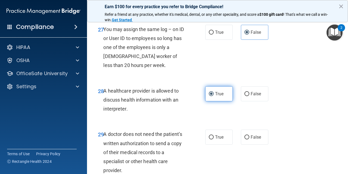
scroll to position [1483, 0]
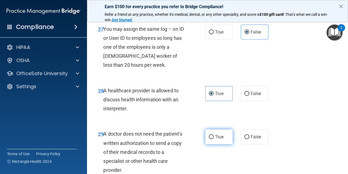
click at [218, 141] on label "True" at bounding box center [218, 136] width 27 height 15
click at [214, 139] on input "True" at bounding box center [211, 137] width 5 height 4
radio input "true"
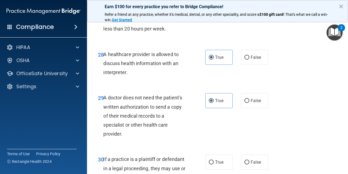
scroll to position [1526, 0]
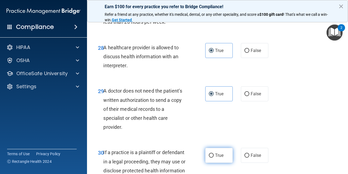
click at [216, 160] on label "True" at bounding box center [218, 155] width 27 height 15
click at [214, 158] on input "True" at bounding box center [211, 155] width 5 height 4
radio input "true"
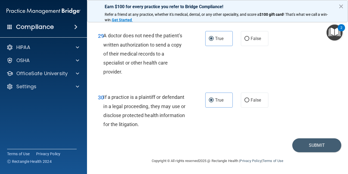
scroll to position [1582, 0]
click at [304, 143] on button "Submit" at bounding box center [317, 145] width 49 height 14
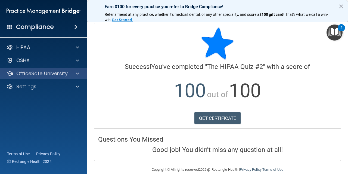
click at [62, 75] on p "OfficeSafe University" at bounding box center [41, 73] width 51 height 7
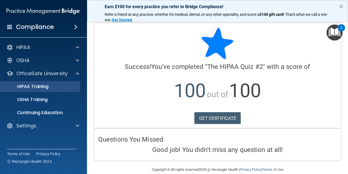
click at [57, 90] on link "HIPAA Training" at bounding box center [38, 86] width 86 height 11
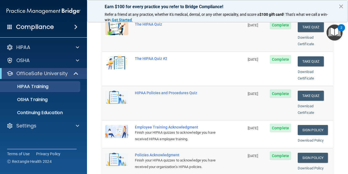
scroll to position [88, 0]
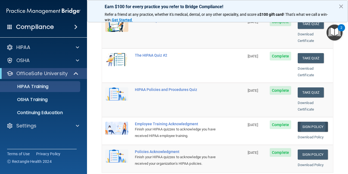
click at [316, 122] on link "Sign Policy" at bounding box center [313, 127] width 30 height 10
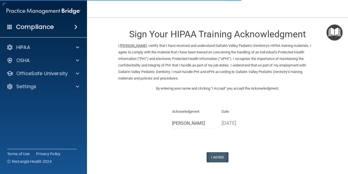
click at [222, 156] on button "I Agree" at bounding box center [218, 157] width 22 height 10
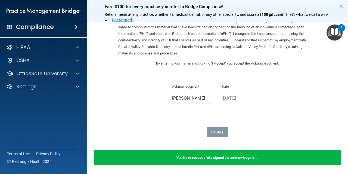
scroll to position [28, 0]
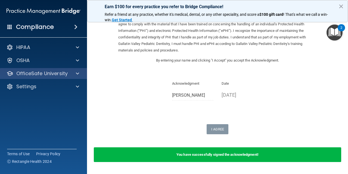
click at [78, 75] on span at bounding box center [77, 73] width 3 height 7
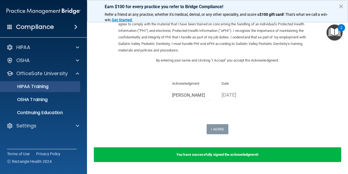
click at [67, 90] on link "HIPAA Training" at bounding box center [38, 86] width 86 height 11
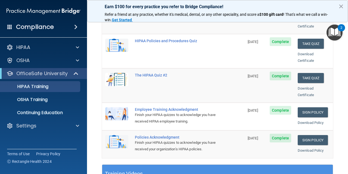
scroll to position [104, 0]
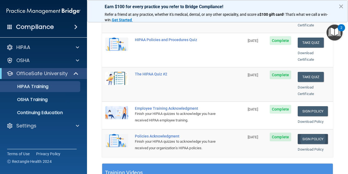
click at [317, 134] on link "Sign Policy" at bounding box center [313, 139] width 30 height 10
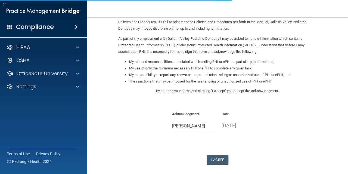
scroll to position [55, 0]
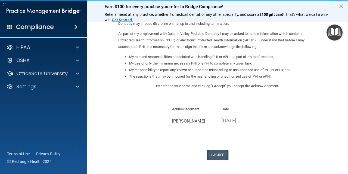
click at [222, 150] on button "I Agree" at bounding box center [218, 155] width 22 height 10
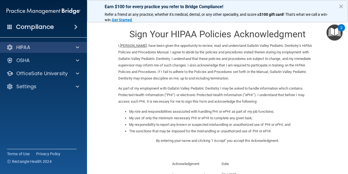
scroll to position [0, 0]
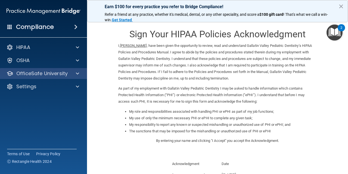
click at [54, 74] on p "OfficeSafe University" at bounding box center [41, 73] width 51 height 7
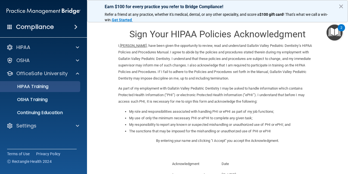
click at [48, 88] on p "HIPAA Training" at bounding box center [26, 86] width 45 height 5
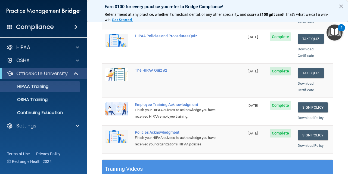
scroll to position [97, 0]
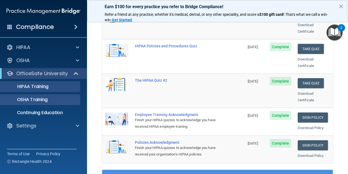
click at [58, 99] on div "OSHA Training" at bounding box center [41, 99] width 74 height 5
